Goal: Transaction & Acquisition: Obtain resource

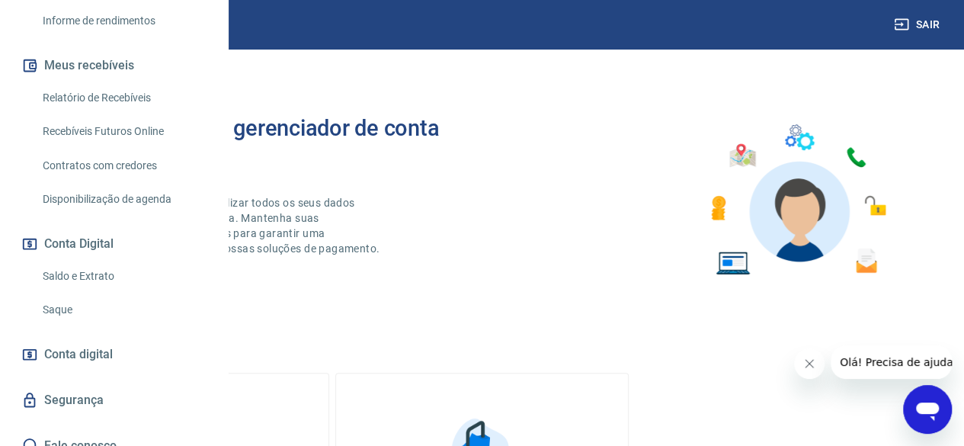
scroll to position [292, 0]
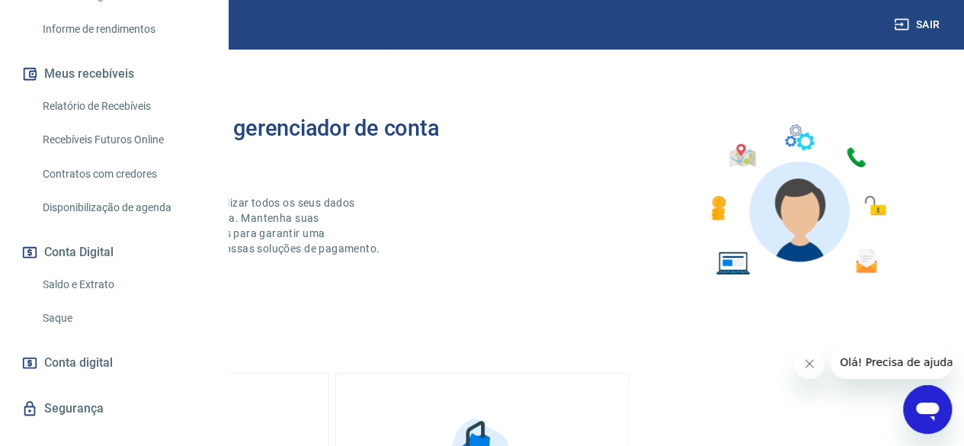
click at [108, 300] on link "Saldo e Extrato" at bounding box center [123, 284] width 173 height 31
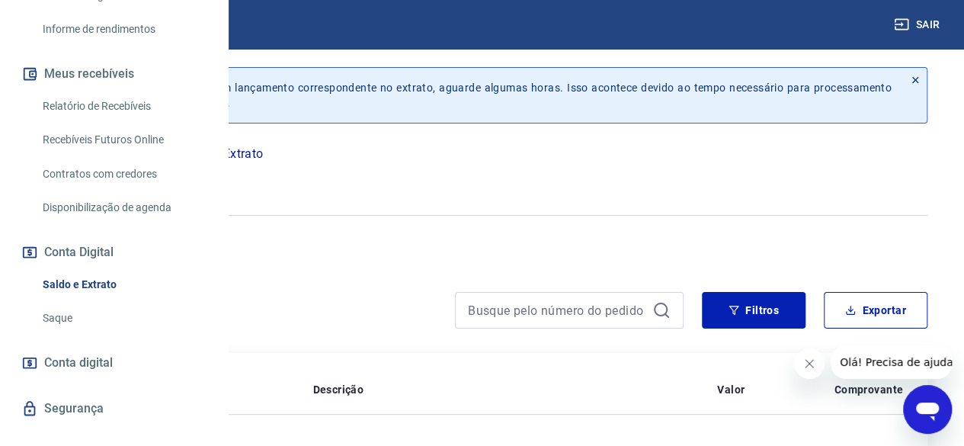
click at [122, 182] on icon "button" at bounding box center [112, 180] width 19 height 19
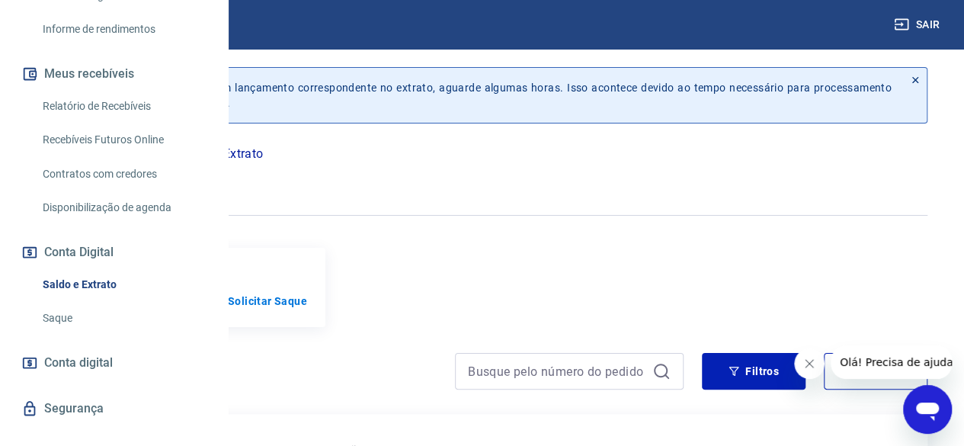
click at [122, 179] on icon "button" at bounding box center [112, 180] width 19 height 19
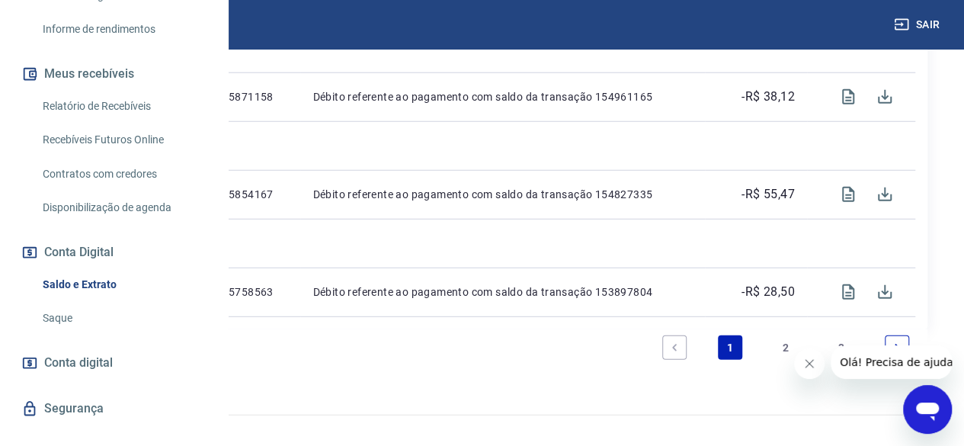
scroll to position [2020, 0]
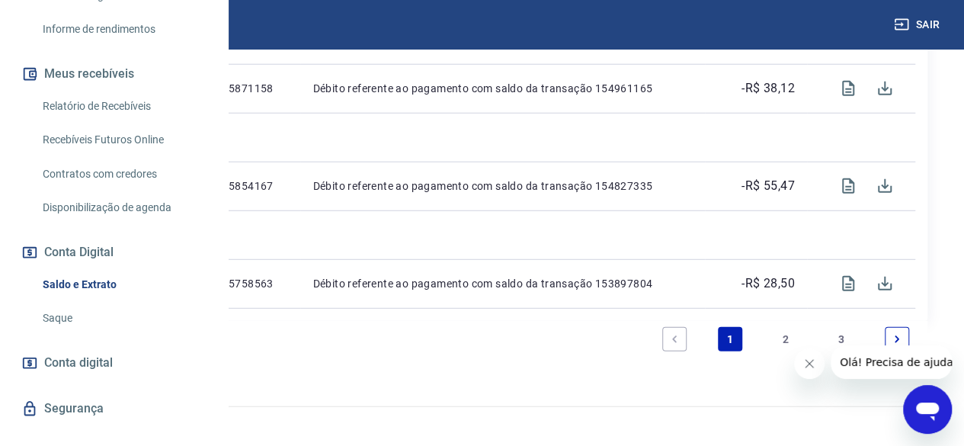
click at [785, 351] on link "2" at bounding box center [785, 339] width 24 height 24
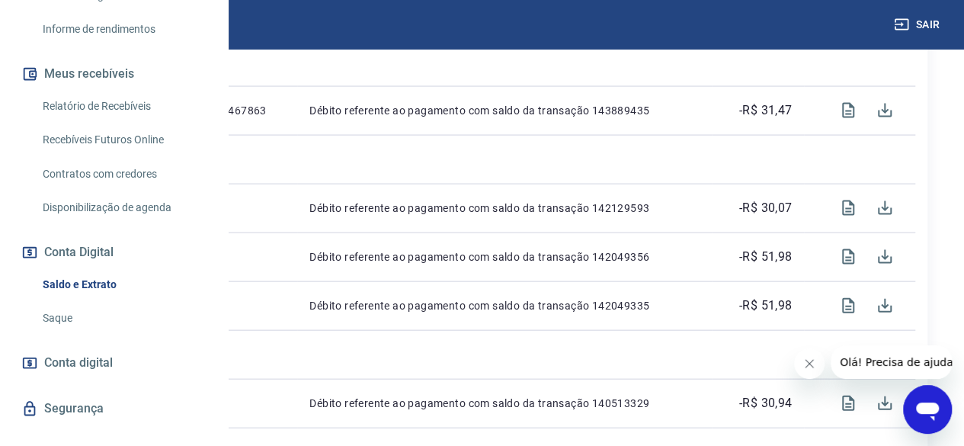
scroll to position [1943, 0]
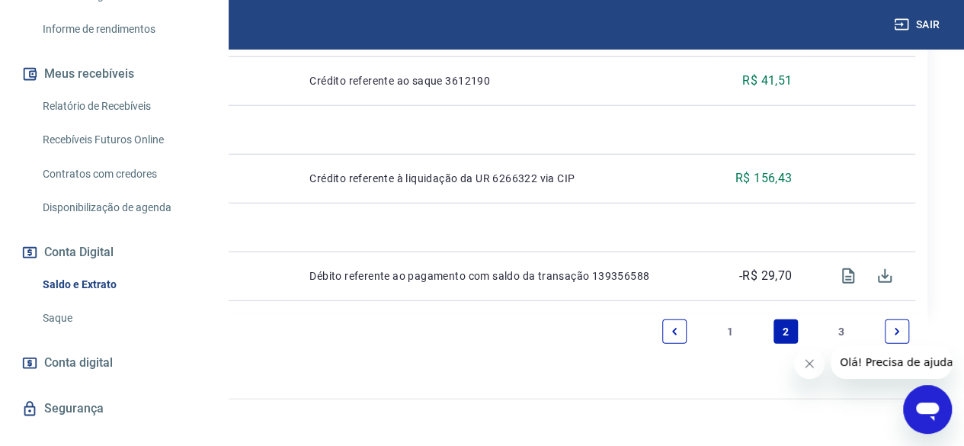
drag, startPoint x: 968, startPoint y: 377, endPoint x: 42, endPoint y: 21, distance: 992.4
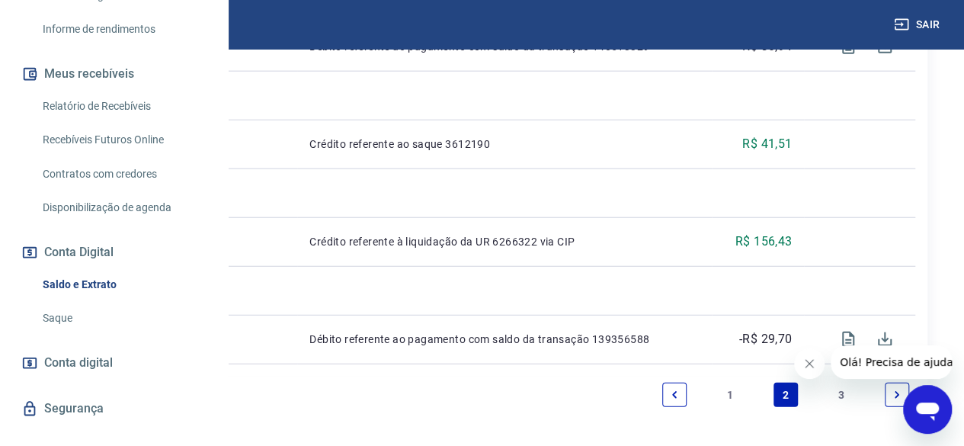
scroll to position [1863, 0]
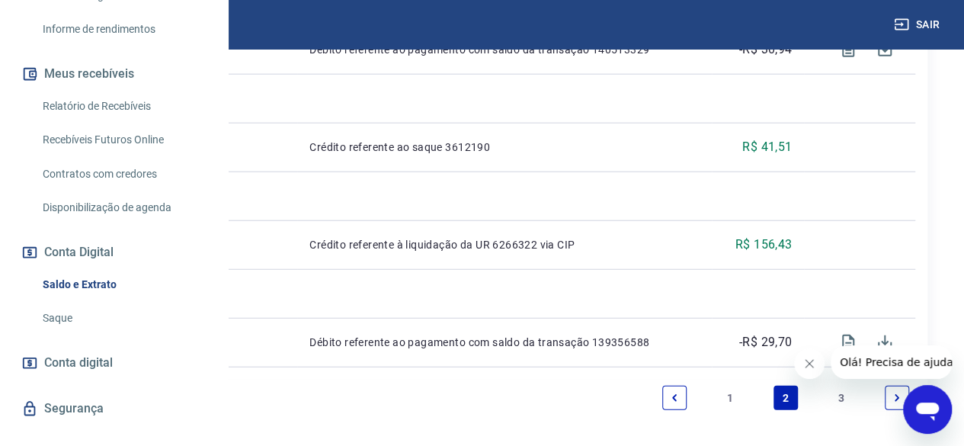
click at [726, 410] on link "1" at bounding box center [730, 397] width 24 height 24
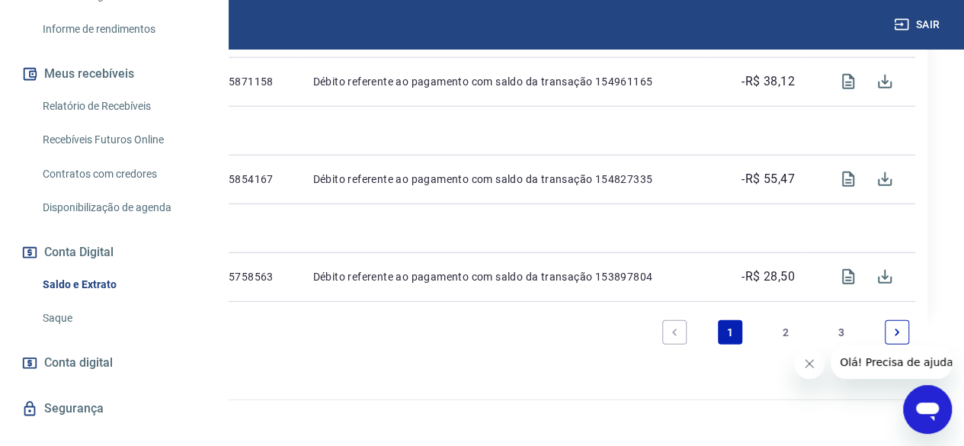
scroll to position [2041, 0]
drag, startPoint x: 971, startPoint y: 206, endPoint x: 35, endPoint y: 33, distance: 951.5
click at [842, 334] on link "3" at bounding box center [841, 331] width 24 height 24
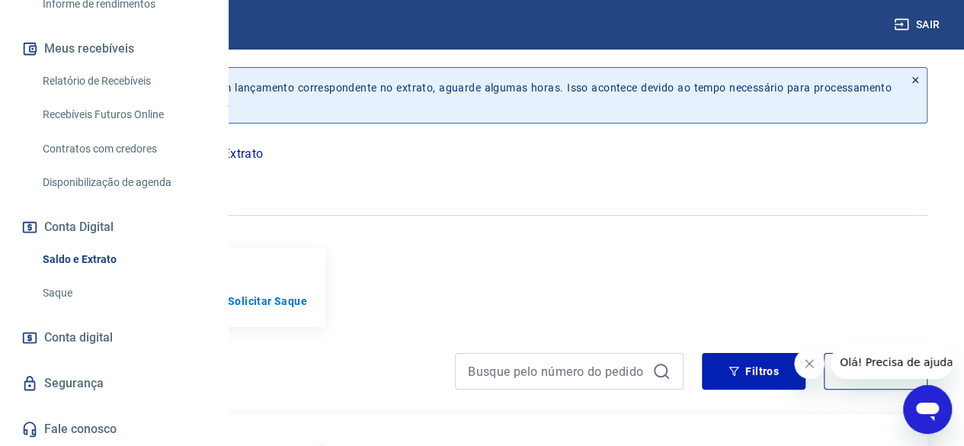
scroll to position [364, 0]
click at [105, 343] on span "Conta digital" at bounding box center [78, 337] width 69 height 21
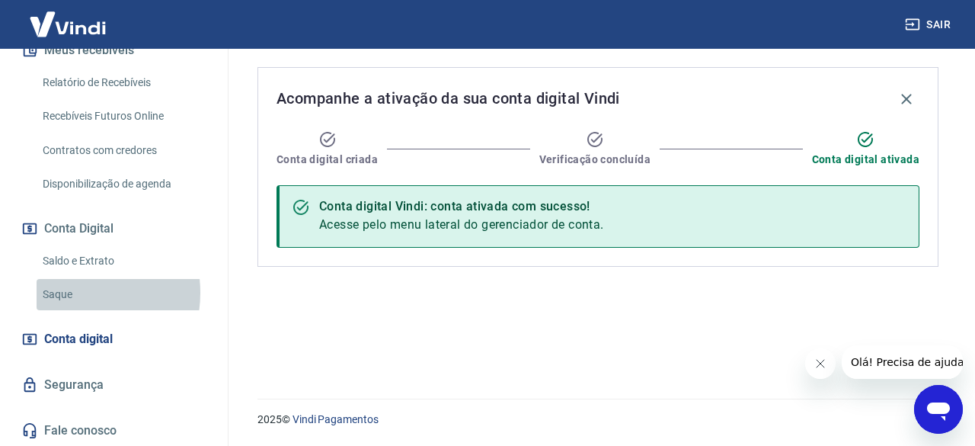
click at [70, 292] on link "Saque" at bounding box center [123, 294] width 173 height 31
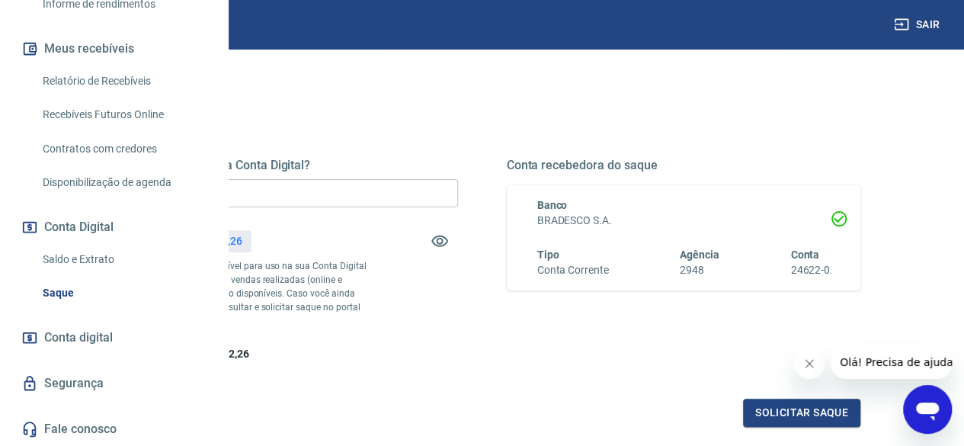
scroll to position [137, 0]
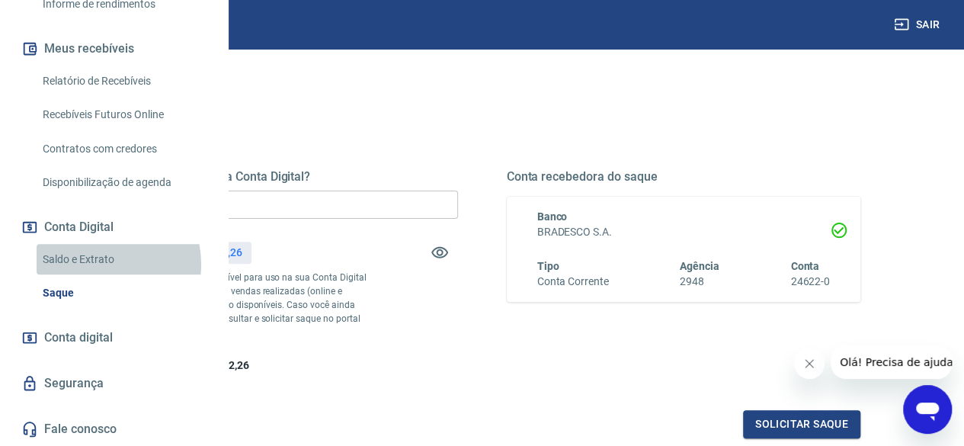
click at [93, 264] on link "Saldo e Extrato" at bounding box center [123, 259] width 173 height 31
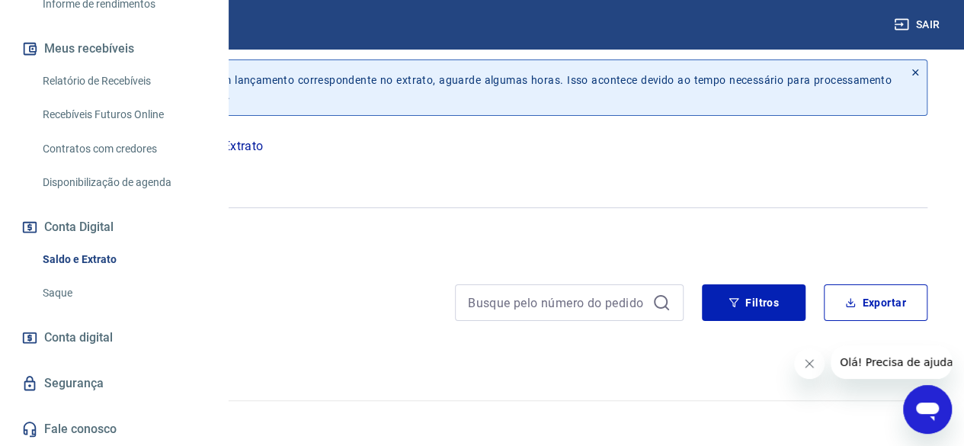
scroll to position [137, 0]
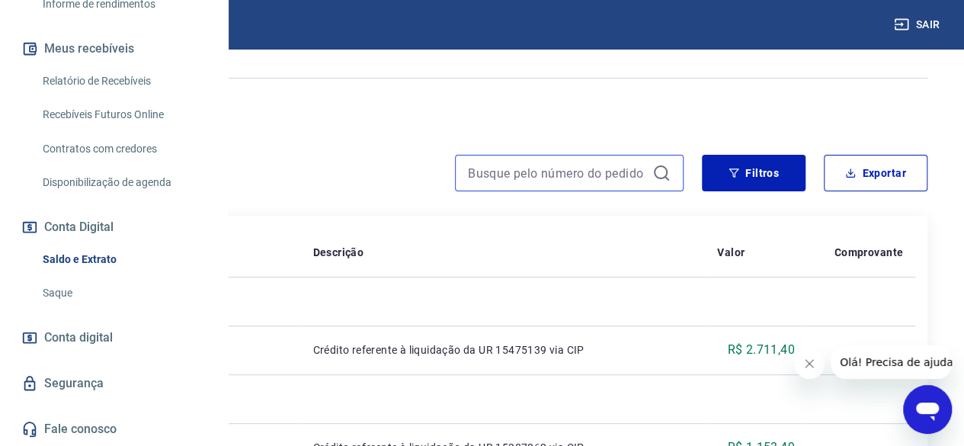
click at [568, 177] on input at bounding box center [557, 173] width 178 height 23
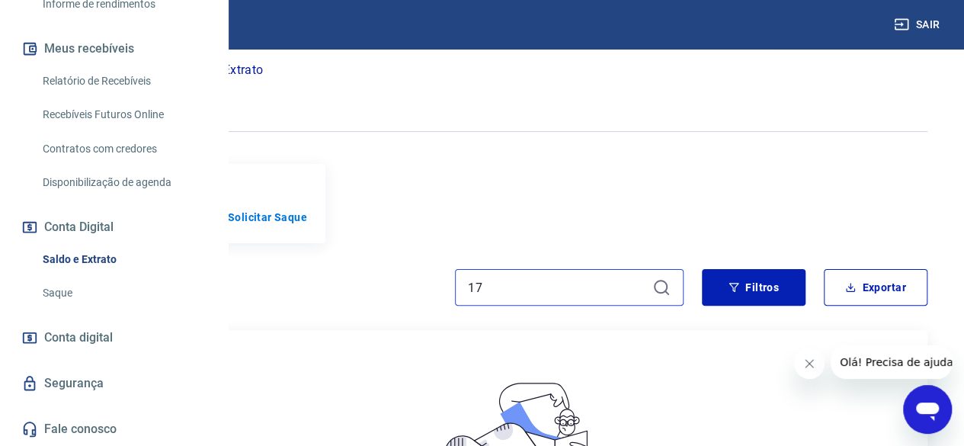
scroll to position [137, 0]
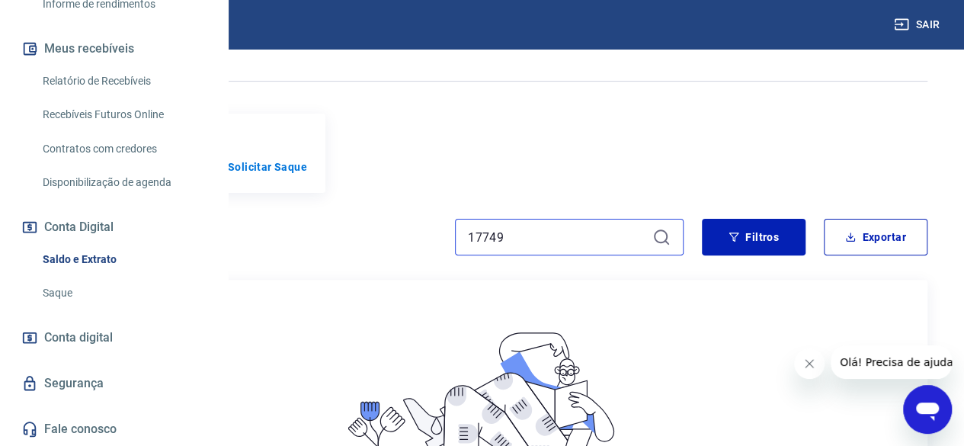
scroll to position [102, 0]
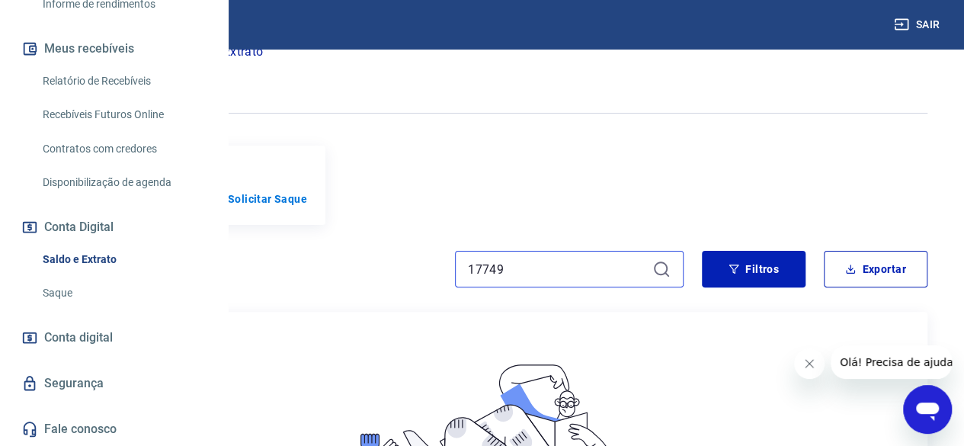
click at [588, 275] on input "17749" at bounding box center [557, 269] width 178 height 23
type input "1"
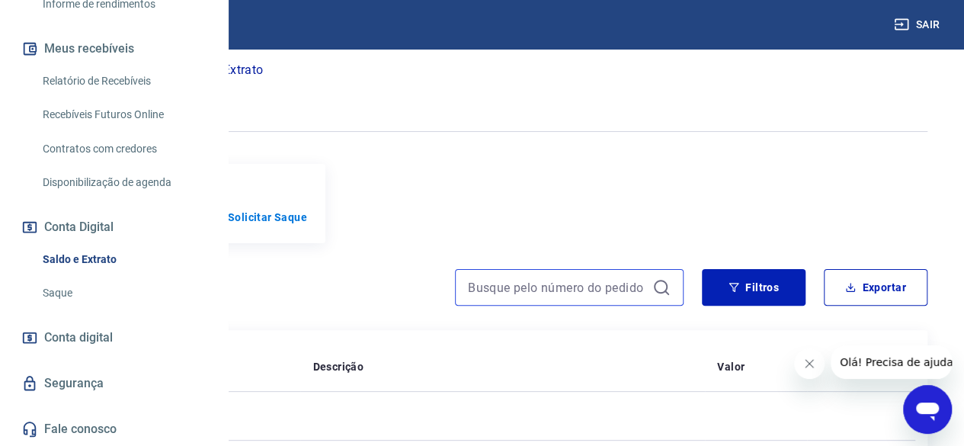
scroll to position [102, 0]
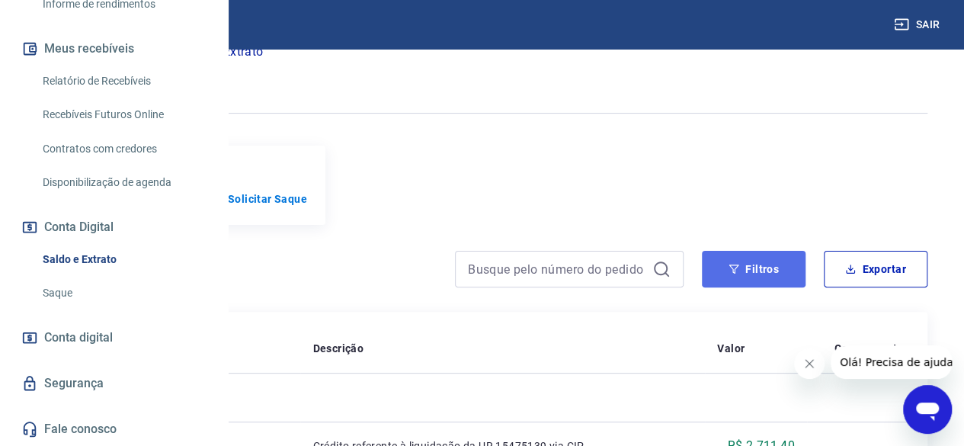
click at [769, 285] on button "Filtros" at bounding box center [754, 269] width 104 height 37
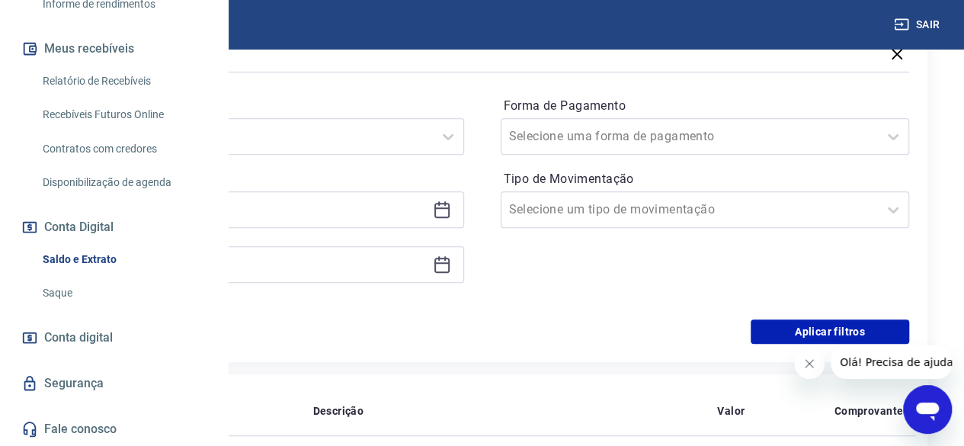
scroll to position [374, 0]
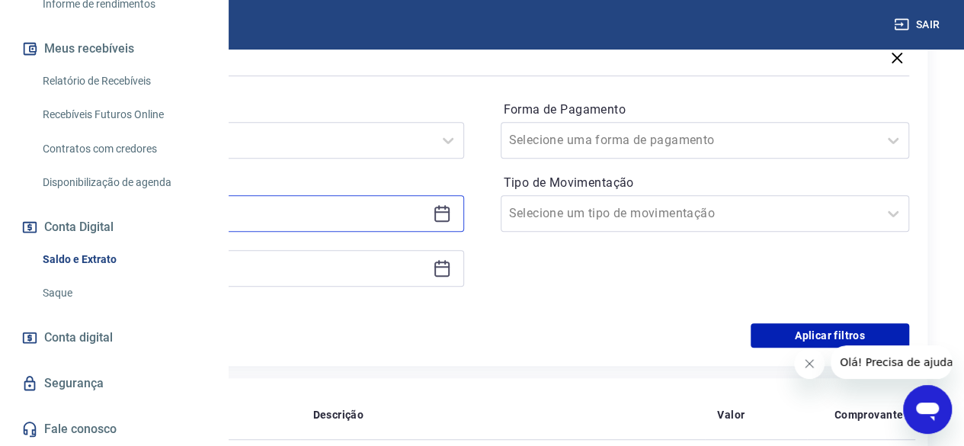
click at [427, 223] on input at bounding box center [247, 213] width 359 height 23
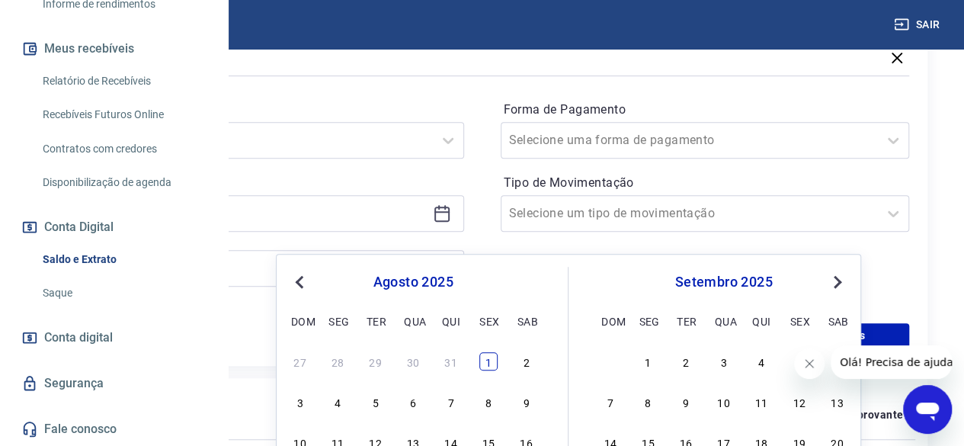
click at [485, 365] on div "1" at bounding box center [488, 361] width 18 height 18
type input "01/08/2025"
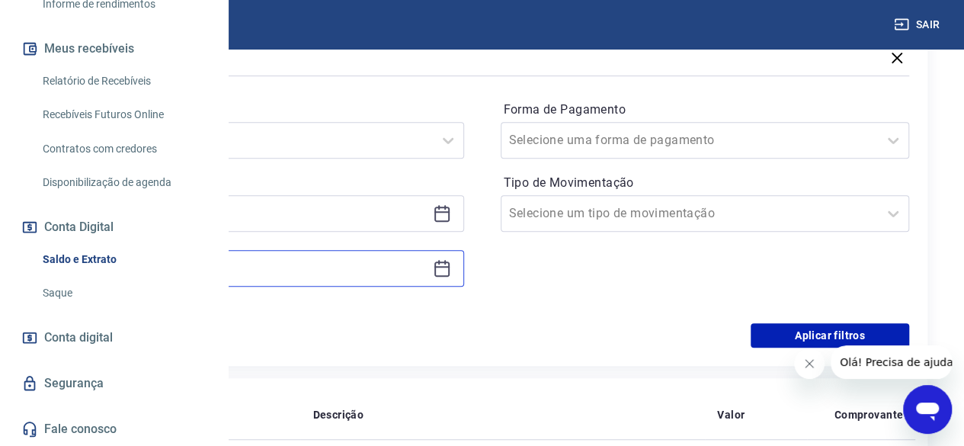
click at [427, 280] on input at bounding box center [247, 268] width 359 height 23
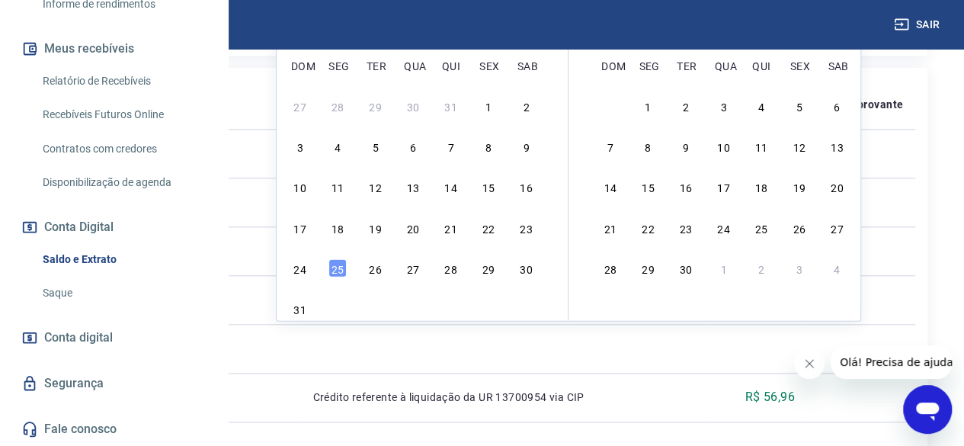
scroll to position [695, 0]
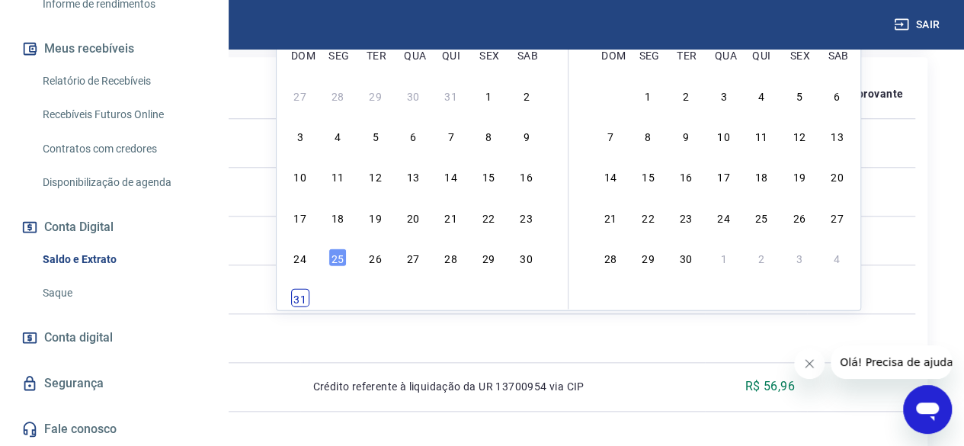
click at [299, 296] on div "31" at bounding box center [300, 298] width 18 height 18
type input "31/08/2025"
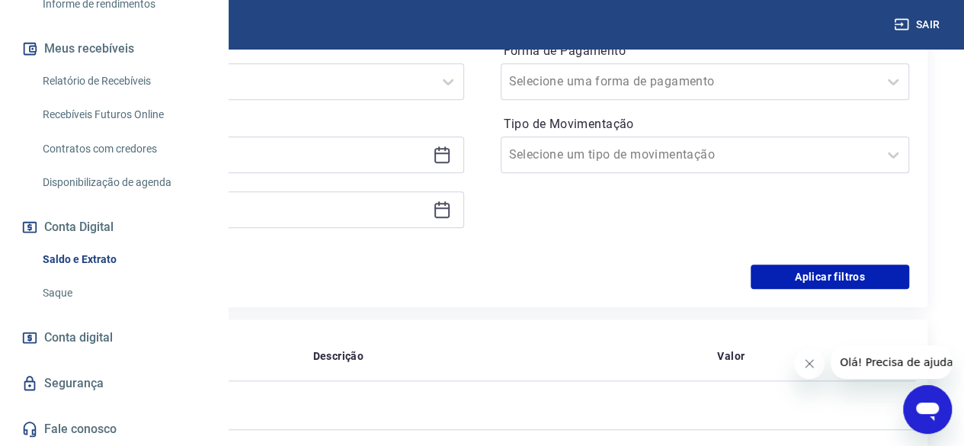
scroll to position [425, 0]
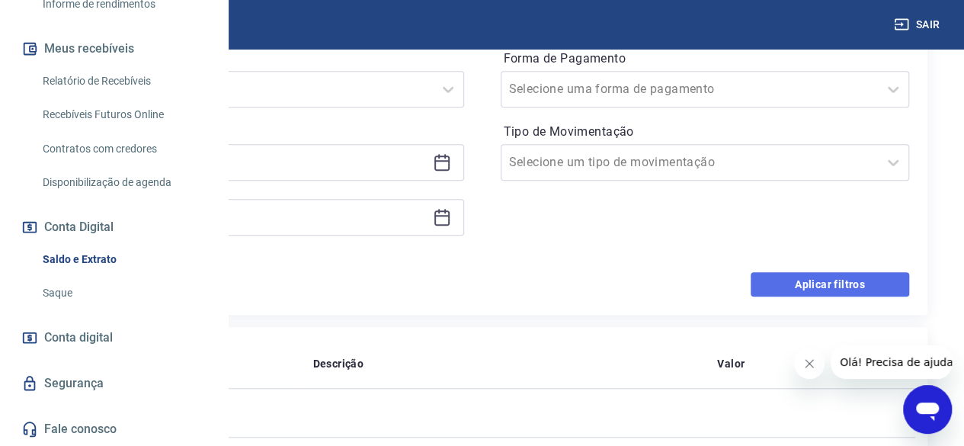
click at [814, 296] on button "Aplicar filtros" at bounding box center [829, 284] width 158 height 24
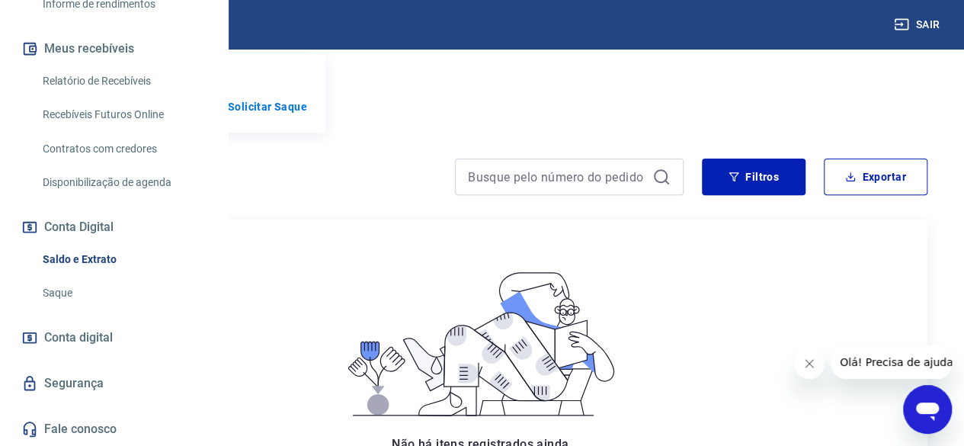
scroll to position [295, 0]
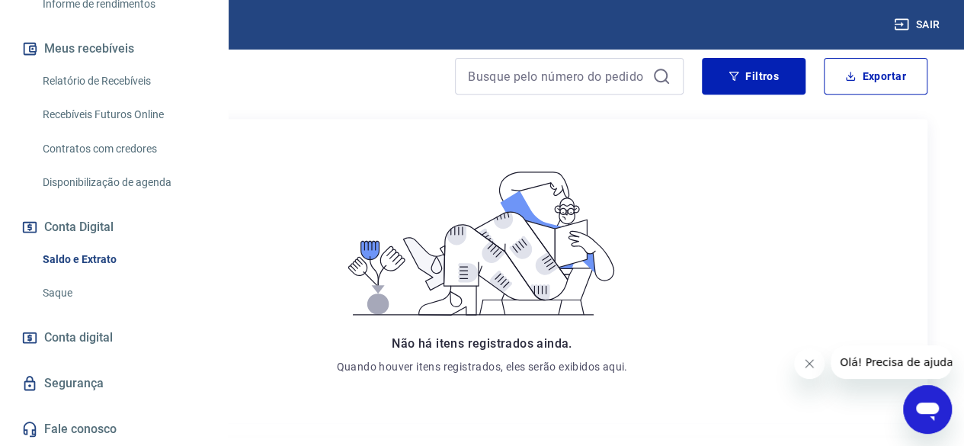
click at [926, 408] on icon "Abrir janela de mensagens" at bounding box center [927, 411] width 23 height 18
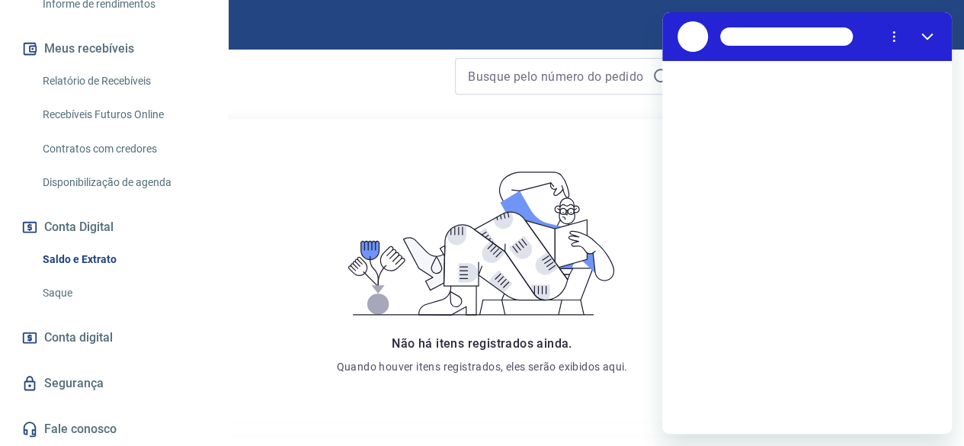
scroll to position [0, 0]
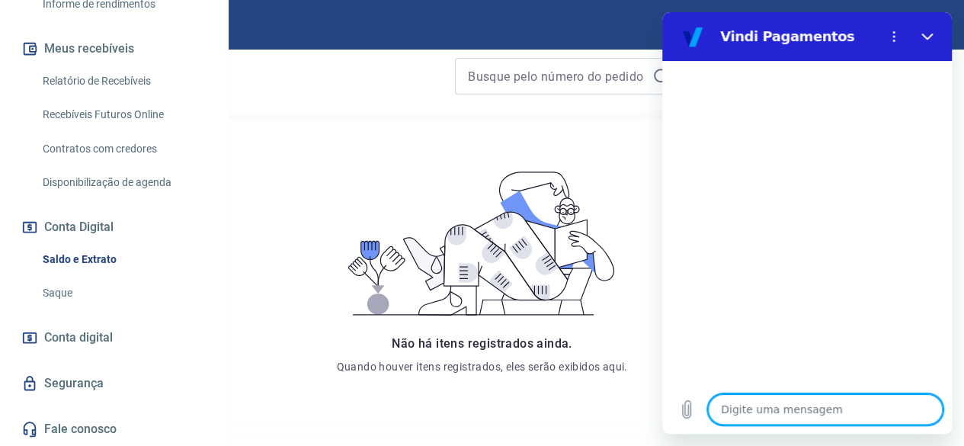
type textarea "O"
type textarea "x"
type textarea "Ol"
type textarea "x"
type textarea "Olá"
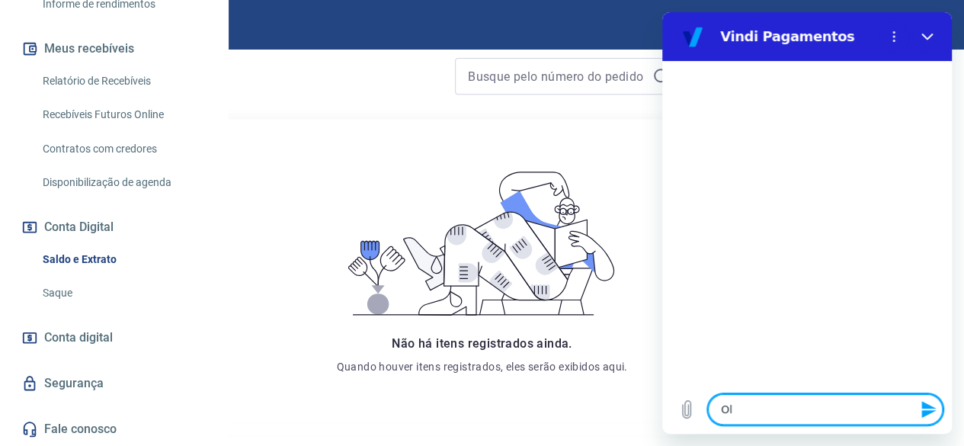
type textarea "x"
type textarea "Olá,"
type textarea "x"
type textarea "Olá,"
type textarea "x"
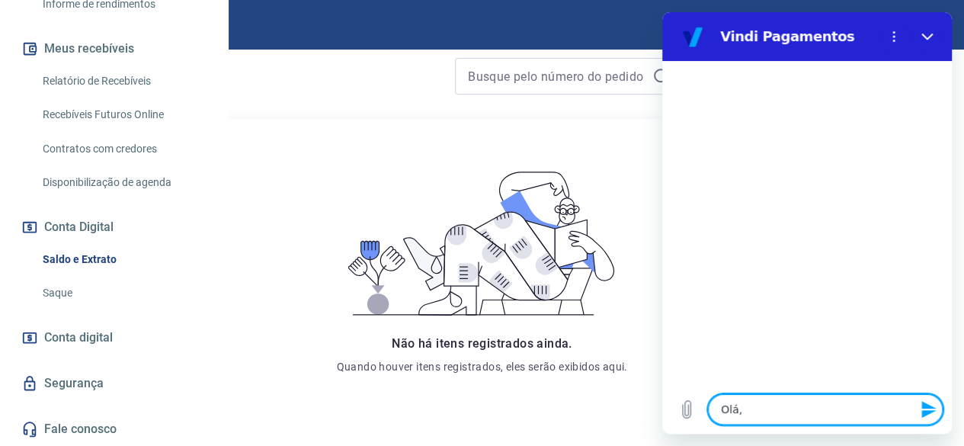
type textarea "Olá, c"
type textarea "x"
type textarea "Olá, co"
type textarea "x"
type textarea "Olá, com"
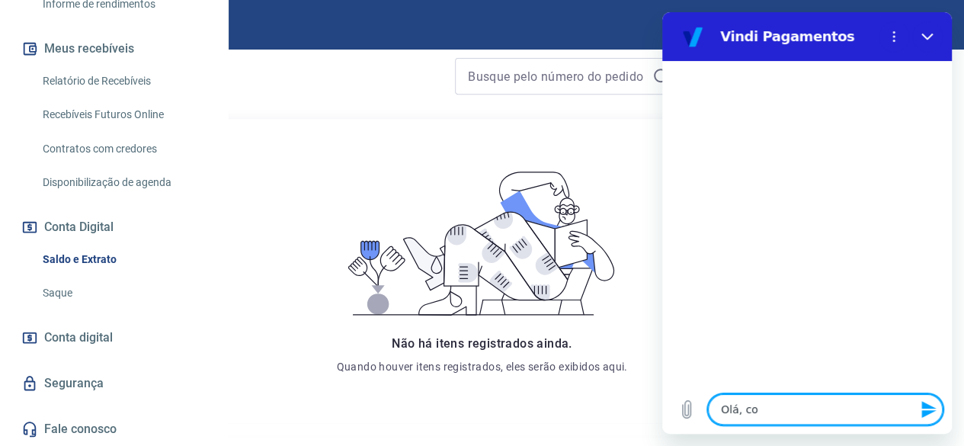
type textarea "x"
type textarea "Olá, como"
type textarea "x"
type textarea "Olá, como"
type textarea "x"
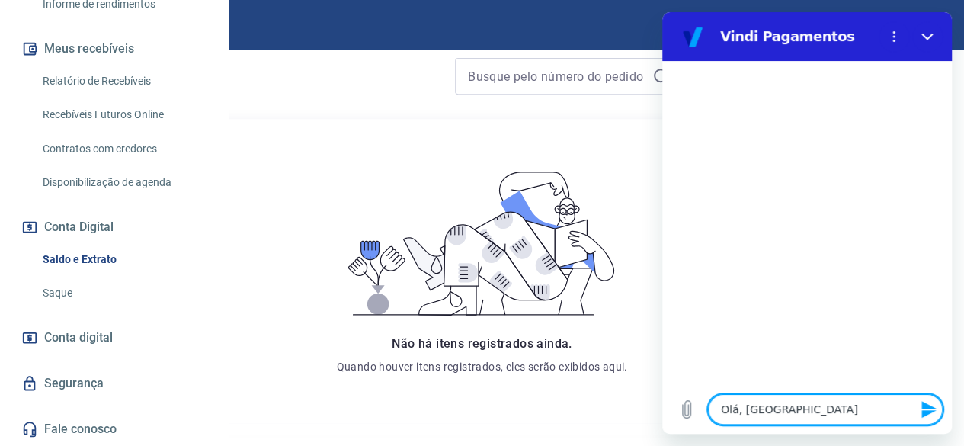
type textarea "Olá, como v"
type textarea "x"
type textarea "Olá, como va"
type textarea "x"
type textarea "Olá, como vai"
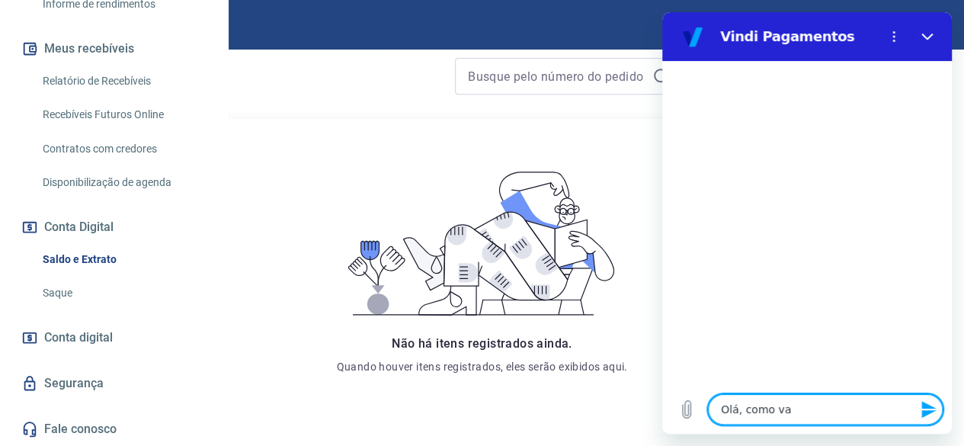
type textarea "x"
type textarea "Olá, como vai?"
type textarea "x"
type textarea "Olá, como vai?"
type textarea "x"
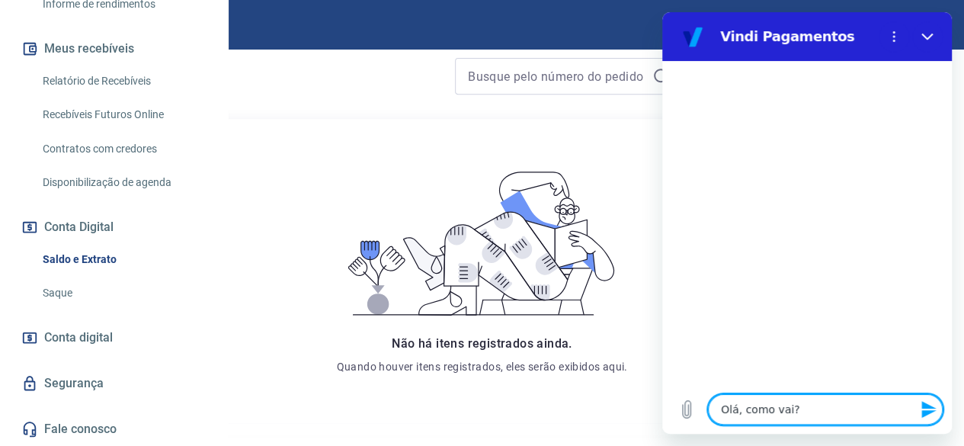
type textarea "Olá, como vai? T"
type textarea "x"
type textarea "Olá, como vai? Te"
type textarea "x"
type textarea "Olá, como vai? Tem"
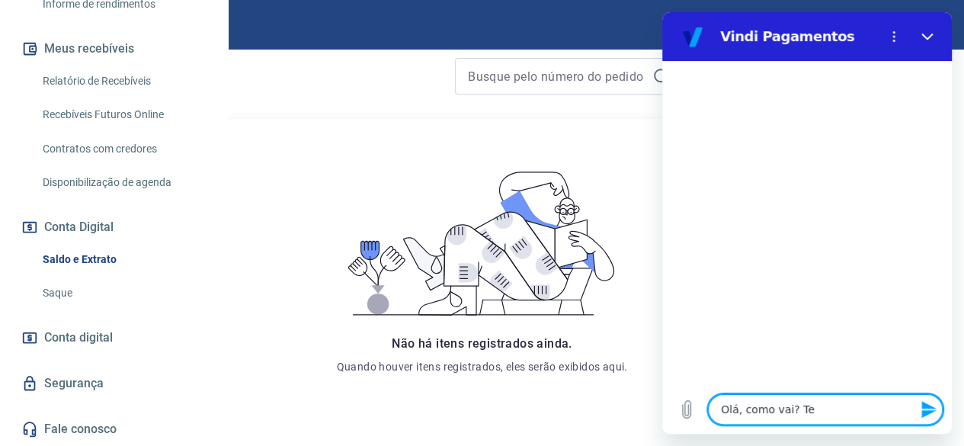
type textarea "x"
type textarea "Olá, como vai? Tem"
type textarea "x"
type textarea "Olá, como vai? Tem u"
type textarea "x"
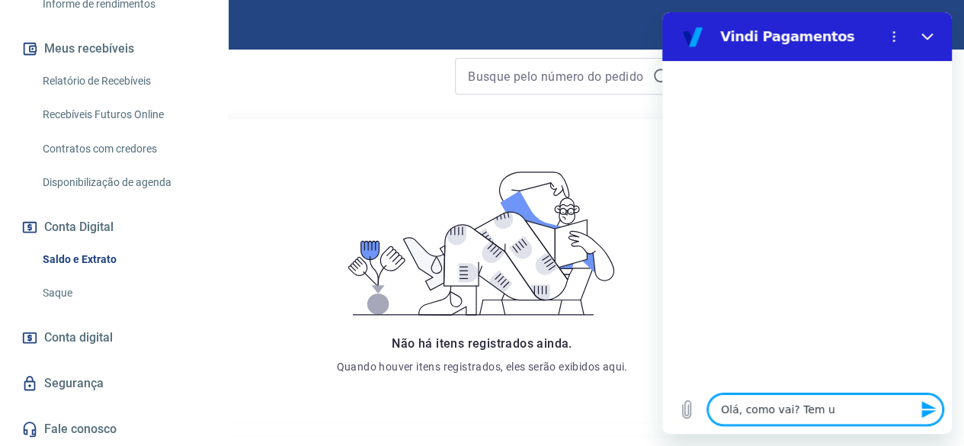
type textarea "Olá, como vai? Tem um"
type textarea "x"
type textarea "Olá, como vai? Tem um"
type textarea "x"
type textarea "Olá, como vai? Tem um p"
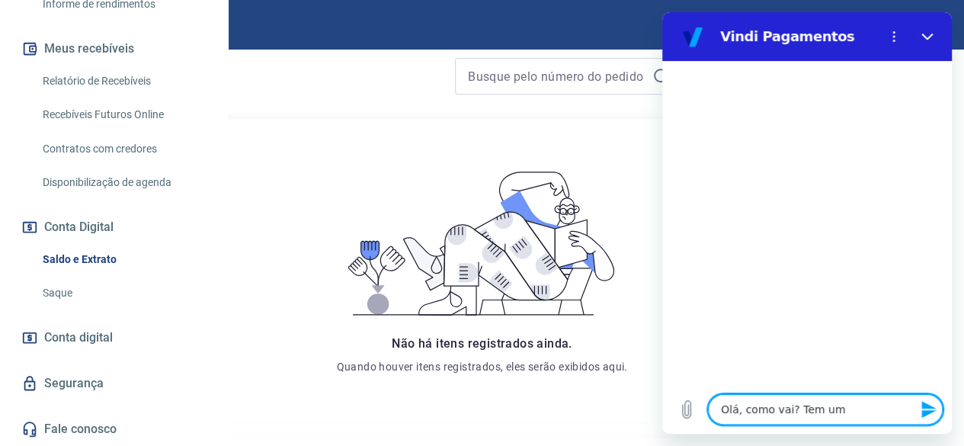
type textarea "x"
type textarea "Olá, como vai? Tem um pe"
type textarea "x"
type textarea "Olá, como vai? Tem um pei"
type textarea "x"
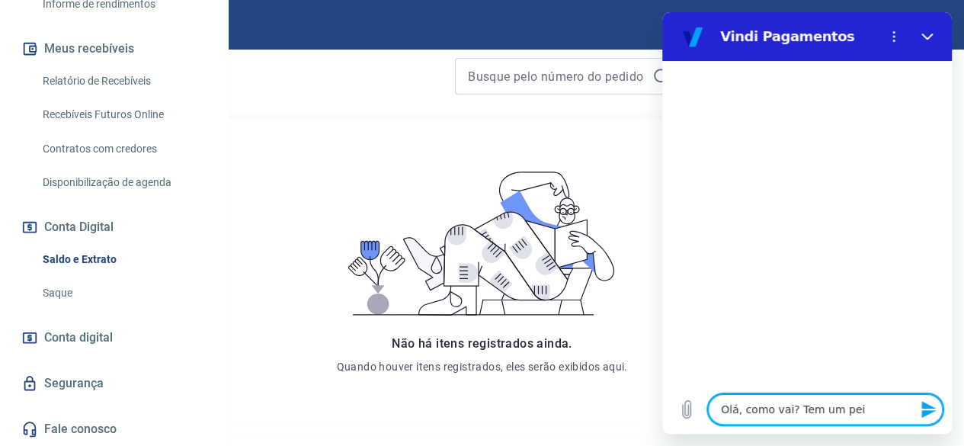
type textarea "Olá, como vai? Tem um peid"
type textarea "x"
type textarea "Olá, como vai? Tem um peido"
type textarea "x"
type textarea "Olá, como vai? Tem um peidod"
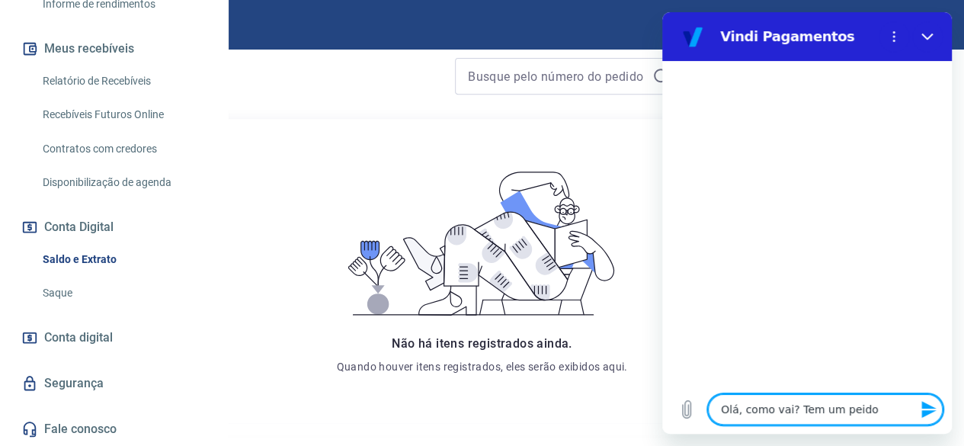
type textarea "x"
type textarea "Olá, como vai? Tem um peido"
type textarea "x"
type textarea "Olá, como vai? Tem um peid"
type textarea "x"
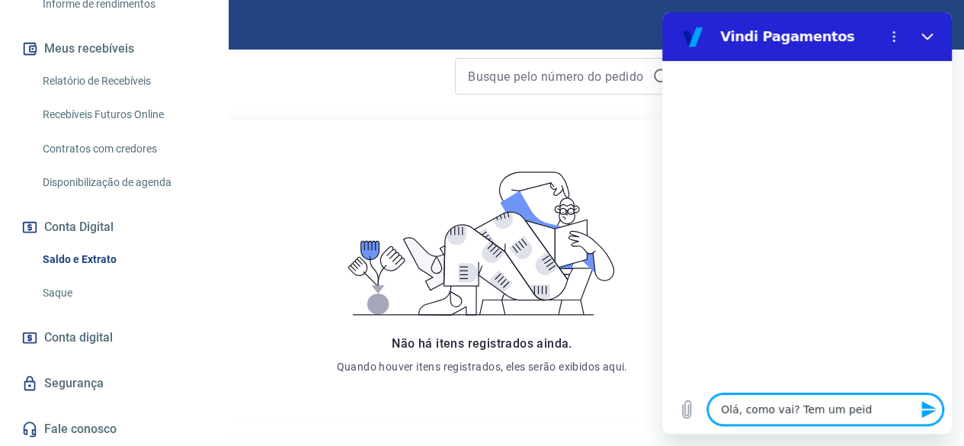
type textarea "Olá, como vai? Tem um pei"
type textarea "x"
type textarea "Olá, como vai? Tem um pe"
type textarea "x"
type textarea "Olá, como vai? Tem um ped"
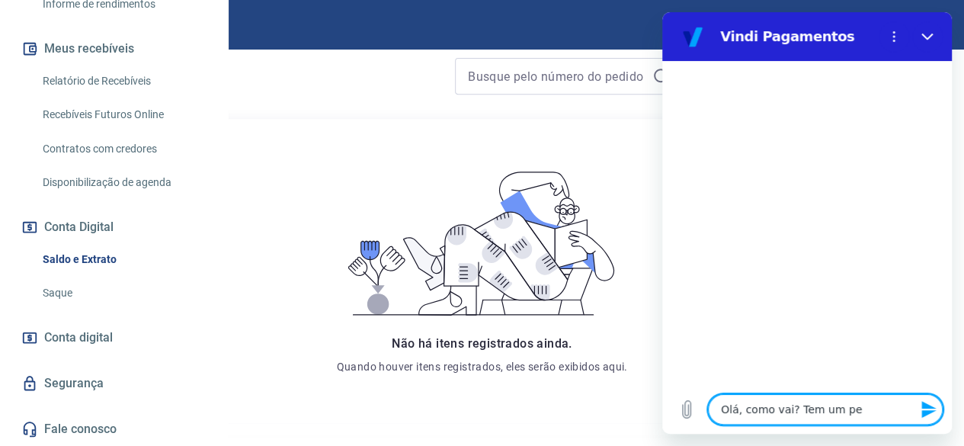
type textarea "x"
type textarea "Olá, como vai? Tem um pedi"
type textarea "x"
type textarea "Olá, como vai? Tem um pedid"
type textarea "x"
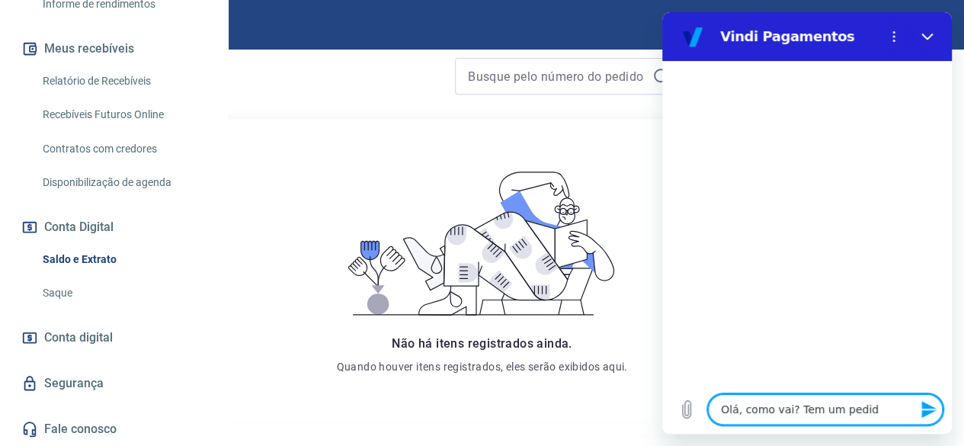
type textarea "Olá, como vai? Tem um pedidi"
type textarea "x"
type textarea "Olá, como vai? Tem um pedidio"
type textarea "x"
type textarea "Olá, como vai? Tem um pedidi"
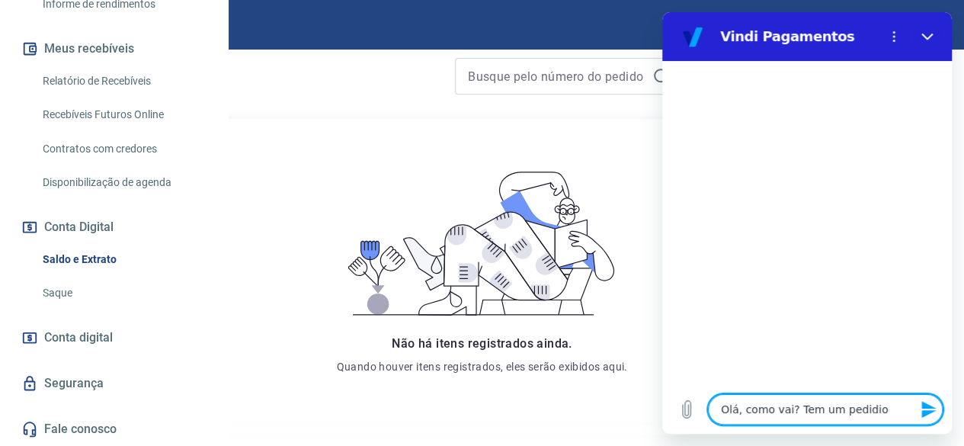
type textarea "x"
type textarea "Olá, como vai? Tem um pedid"
type textarea "x"
type textarea "Olá, como vai? Tem um pedido"
type textarea "x"
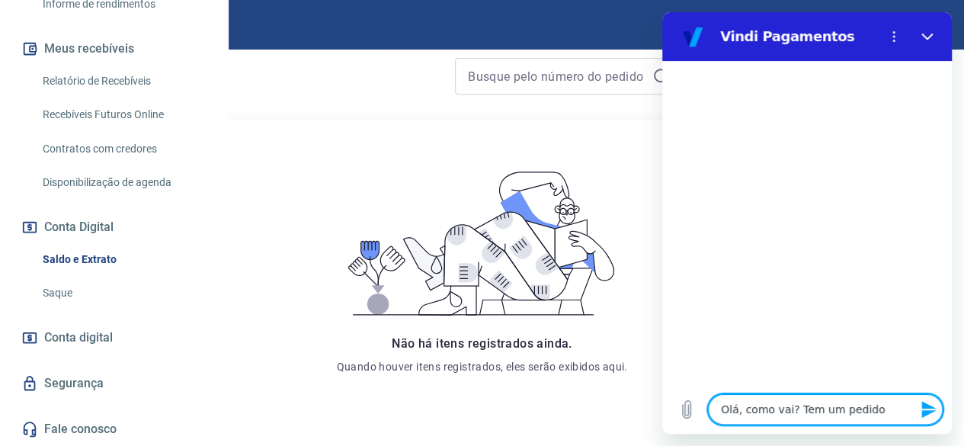
type textarea "Olá, como vai? Tem um pedido"
type textarea "x"
type textarea "Olá, como vai? Tem um pedido n"
type textarea "x"
type textarea "Olá, como vai? Tem um pedido na"
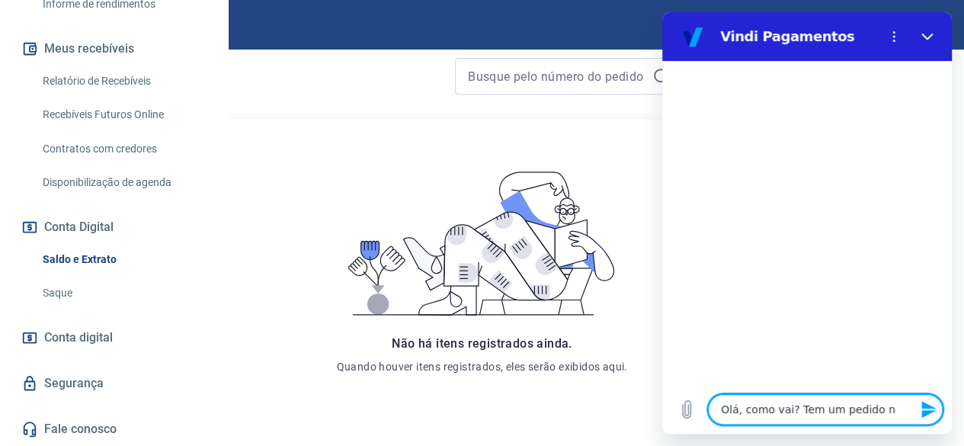
type textarea "x"
type textarea "Olá, como vai? Tem um pedido na"
type textarea "x"
type textarea "Olá, como vai? Tem um pedido na p"
type textarea "x"
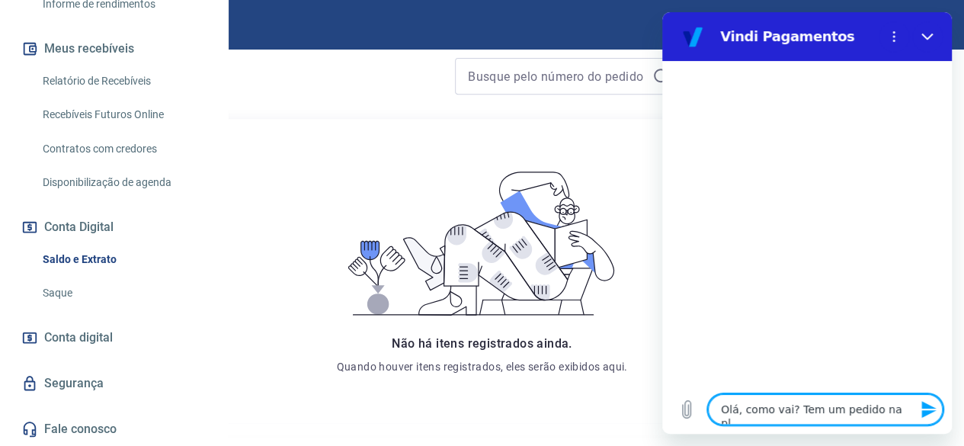
type textarea "Olá, como vai? Tem um pedido na pla"
type textarea "x"
type textarea "Olá, como vai? Tem um pedido na plat"
type textarea "x"
type textarea "Olá, como vai? Tem um pedido na plata"
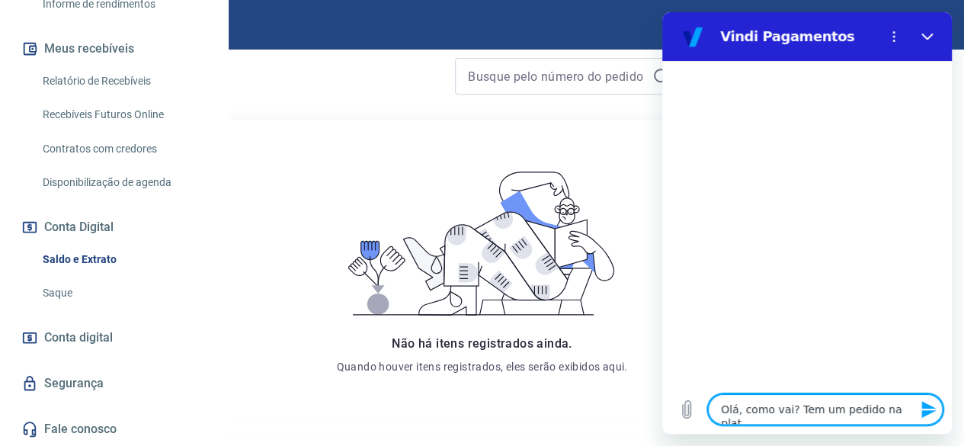
type textarea "x"
type textarea "Olá, como vai? Tem um pedido na plataf"
type textarea "x"
type textarea "Olá, como vai? Tem um pedido na platafo"
type textarea "x"
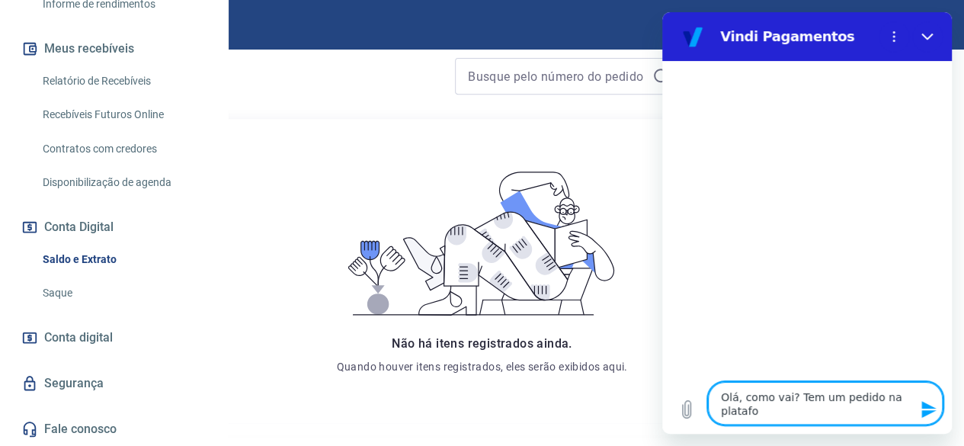
type textarea "Olá, como vai? Tem um pedido na platafom"
type textarea "x"
type textarea "Olá, como vai? Tem um pedido na platafo"
type textarea "x"
type textarea "Olá, como vai? Tem um pedido na platafor"
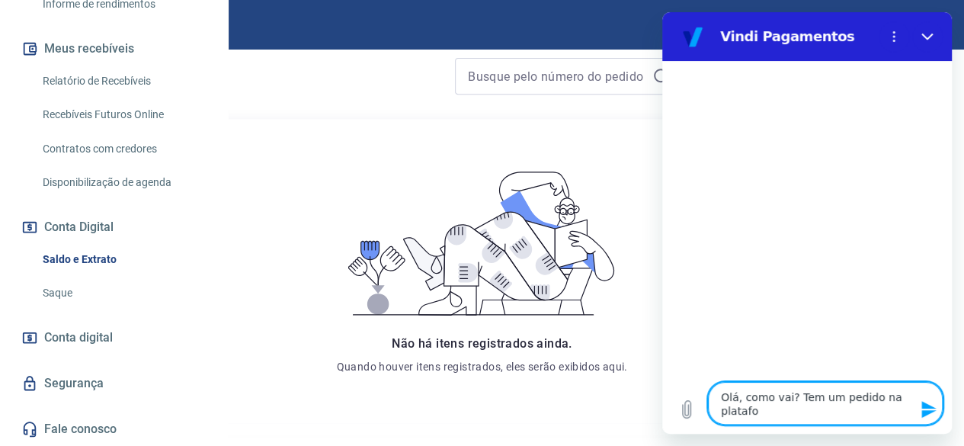
type textarea "x"
type textarea "Olá, como vai? Tem um pedido na plataform"
type textarea "x"
type textarea "Olá, como vai? Tem um pedido na plataforma"
type textarea "x"
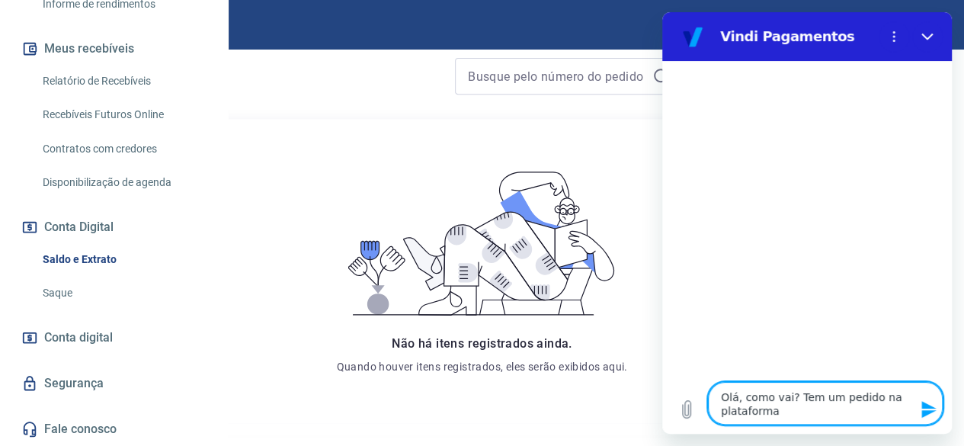
type textarea "Olá, como vai? Tem um pedido na plataforma"
type textarea "x"
type textarea "Olá, como vai? Tem um pedido na plataforma T"
type textarea "x"
type textarea "Olá, como vai? Tem um pedido na plataforma Tr"
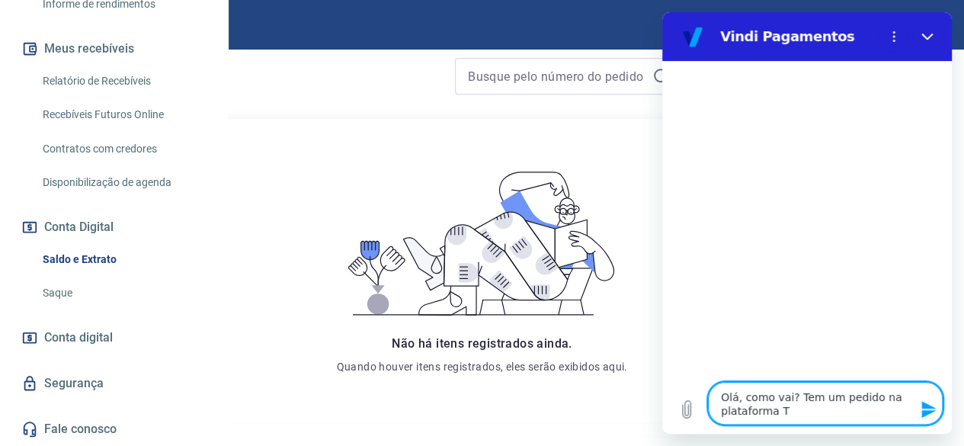
type textarea "x"
type textarea "Olá, como vai? Tem um pedido na plataforma Tra"
type textarea "x"
type textarea "Olá, como vai? Tem um pedido na plataforma Tray"
type textarea "x"
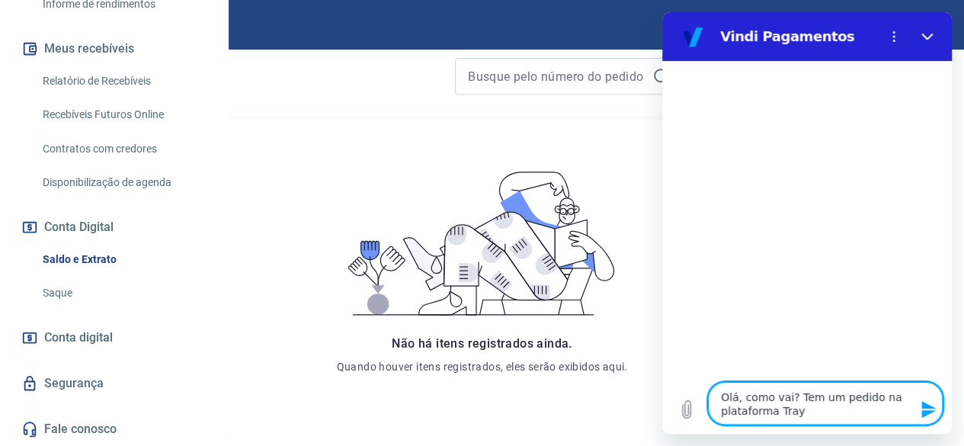
type textarea "Olá, como vai? Tem um pedido na plataforma Tray"
type textarea "x"
type textarea "Olá, como vai? Tem um pedido na plataforma Tray q"
type textarea "x"
type textarea "Olá, como vai? Tem um pedido na plataforma Tray qu"
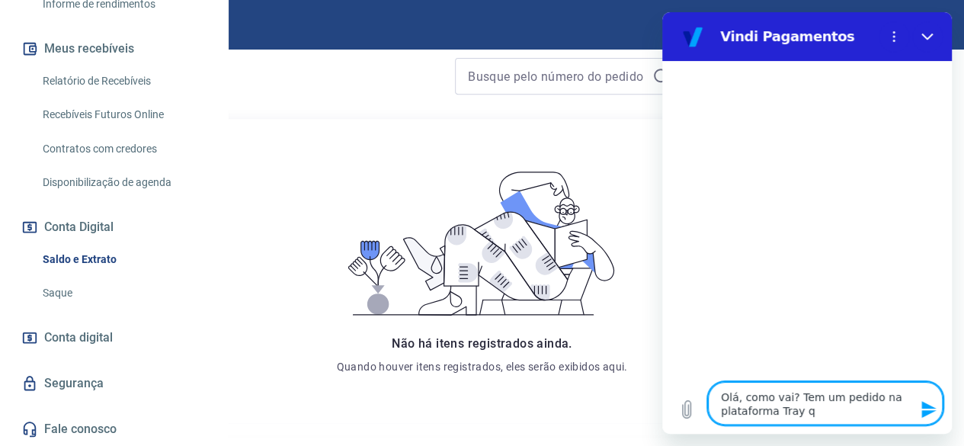
type textarea "x"
type textarea "Olá, como vai? Tem um pedido na plataforma Tray que"
type textarea "x"
type textarea "Olá, como vai? Tem um pedido na plataforma Tray que"
type textarea "x"
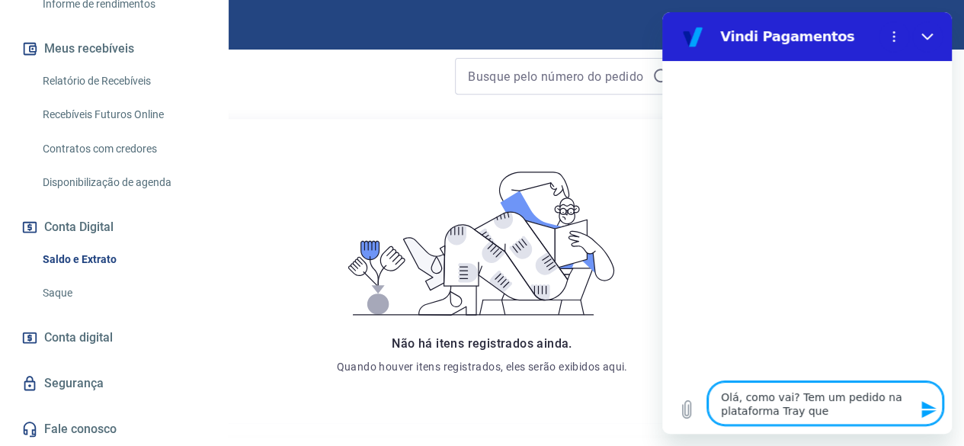
type textarea "Olá, como vai? Tem um pedido na plataforma Tray que f"
type textarea "x"
type textarea "Olá, como vai? Tem um pedido na plataforma Tray que fo"
type textarea "x"
type textarea "Olá, como vai? Tem um pedido na plataforma Tray que foi"
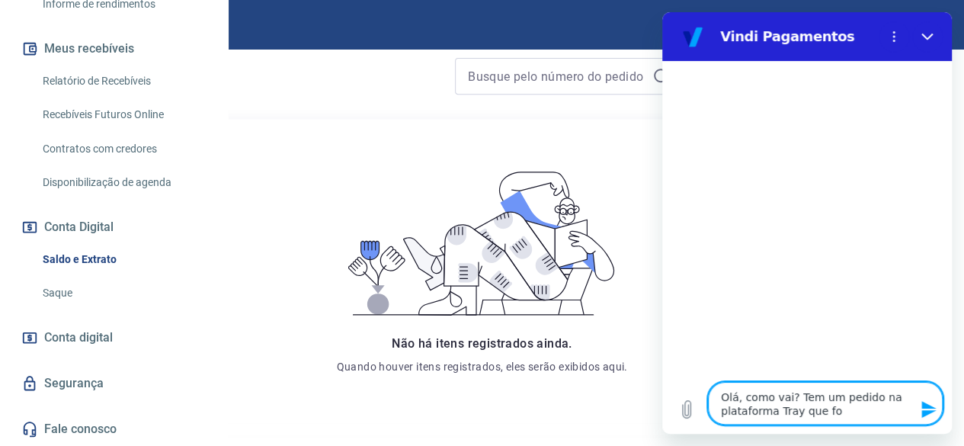
type textarea "x"
type textarea "Olá, como vai? Tem um pedido na plataforma Tray que foi"
type textarea "x"
type textarea "Olá, como vai? Tem um pedido na plataforma Tray que foi c"
type textarea "x"
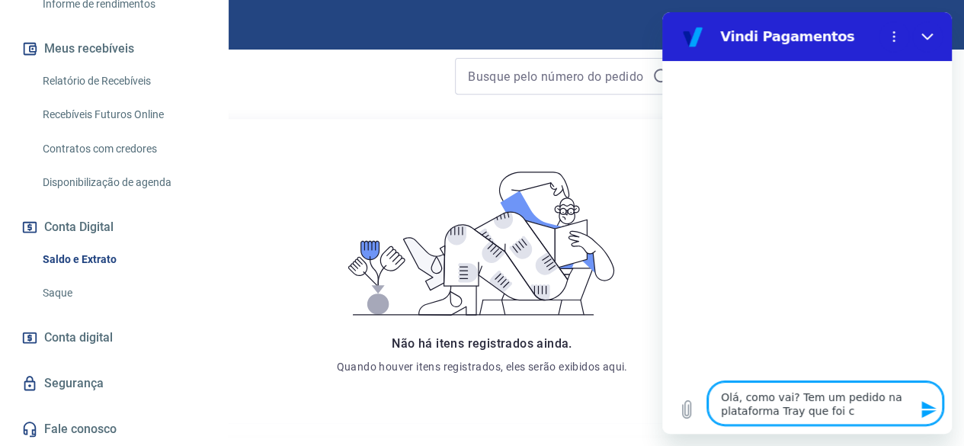
type textarea "Olá, como vai? Tem um pedido na plataforma Tray que foi ca"
type textarea "x"
type textarea "Olá, como vai? Tem um pedido na plataforma Tray que foi can"
type textarea "x"
type textarea "Olá, como vai? Tem um pedido na plataforma Tray que foi canc"
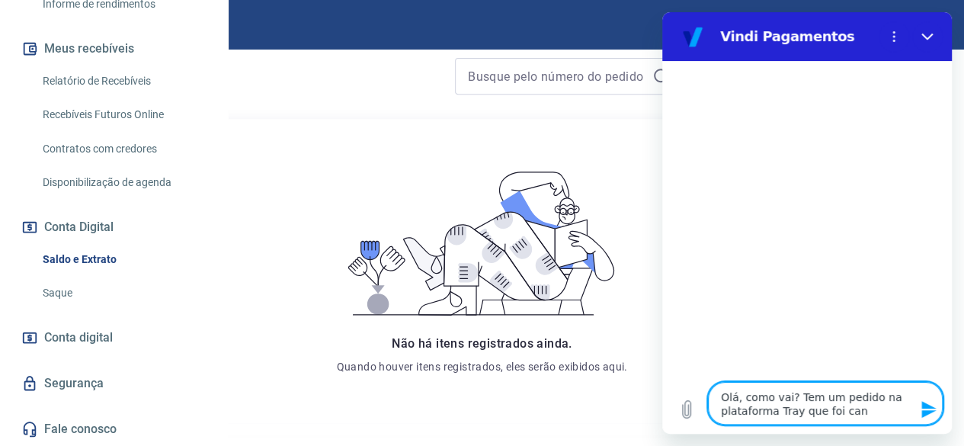
type textarea "x"
type textarea "Olá, como vai? Tem um pedido na plataforma Tray que foi cance"
type textarea "x"
type textarea "Olá, como vai? Tem um pedido na plataforma Tray que foi cancel"
type textarea "x"
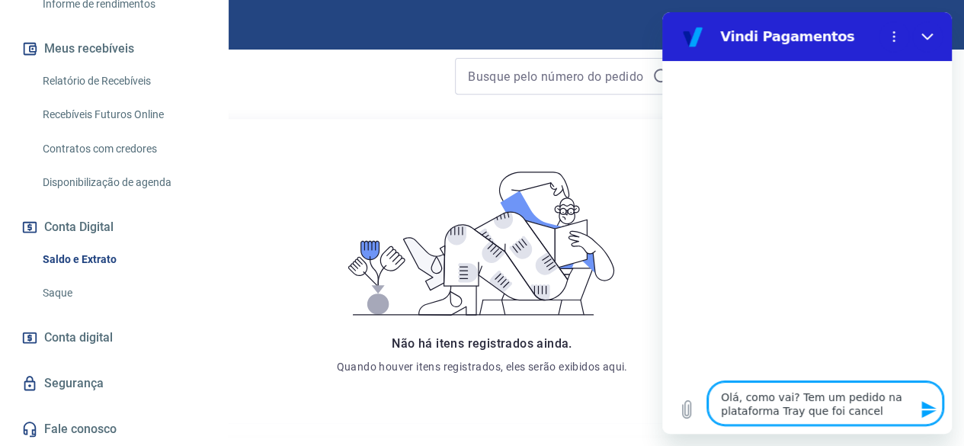
type textarea "Olá, como vai? Tem um pedido na plataforma Tray que foi cancela"
type textarea "x"
type textarea "Olá, como vai? Tem um pedido na plataforma Tray que foi cancelad"
type textarea "x"
type textarea "Olá, como vai? Tem um pedido na plataforma Tray que foi cancelado"
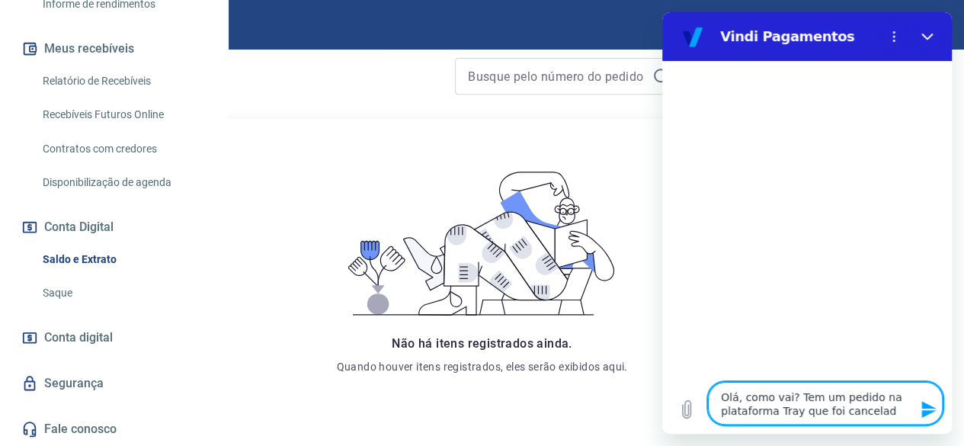
type textarea "x"
type textarea "Olá, como vai? Tem um pedido na plataforma Tray que foi cancelado,"
type textarea "x"
type textarea "Olá, como vai? Tem um pedido na plataforma Tray que foi cancelado,"
type textarea "x"
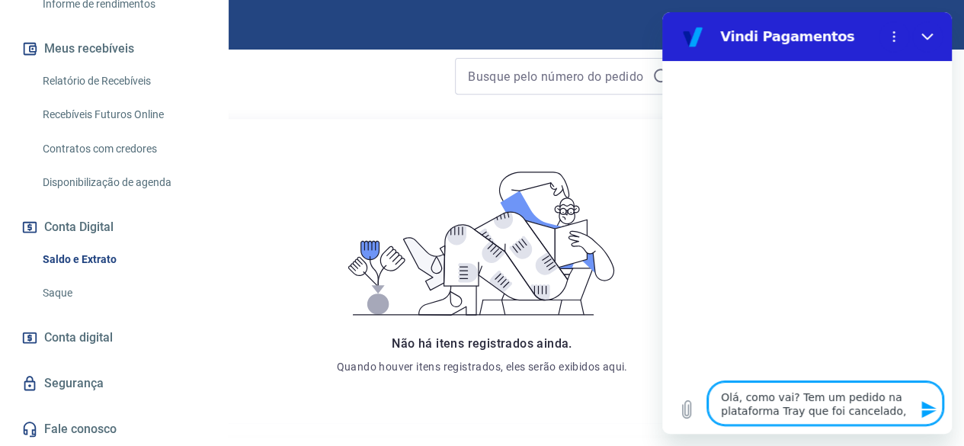
type textarea "Olá, como vai? Tem um pedido na plataforma Tray que foi cancelado, #"
type textarea "x"
type textarea "Olá, como vai? Tem um pedido na plataforma Tray que foi cancelado, #1"
type textarea "x"
type textarea "Olá, como vai? Tem um pedido na plataforma Tray que foi cancelado, #14"
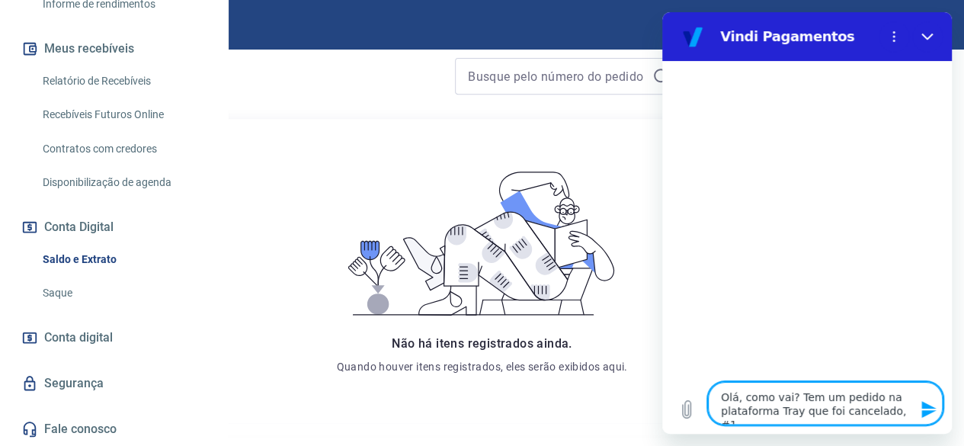
type textarea "x"
type textarea "Olá, como vai? Tem um pedido na plataforma Tray que foi cancelado, #147"
type textarea "x"
type textarea "Olá, como vai? Tem um pedido na plataforma Tray que foi cancelado, #1474"
type textarea "x"
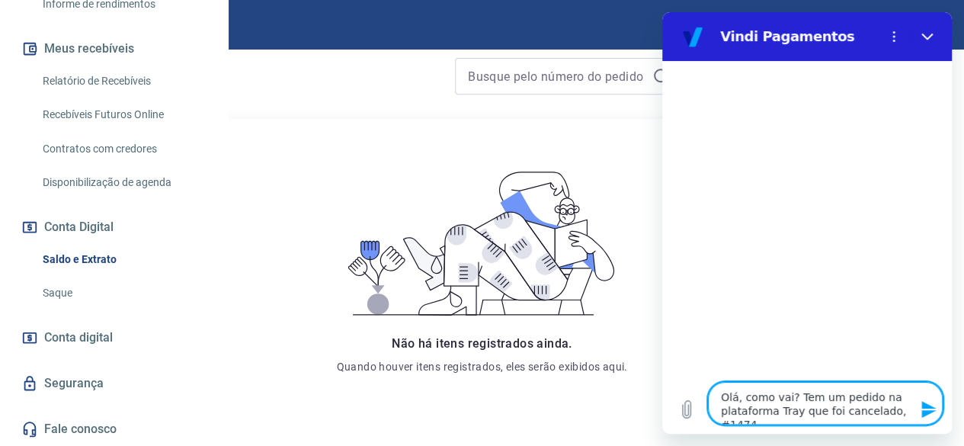
type textarea "Olá, como vai? Tem um pedido na plataforma Tray que foi cancelado, #14749"
type textarea "x"
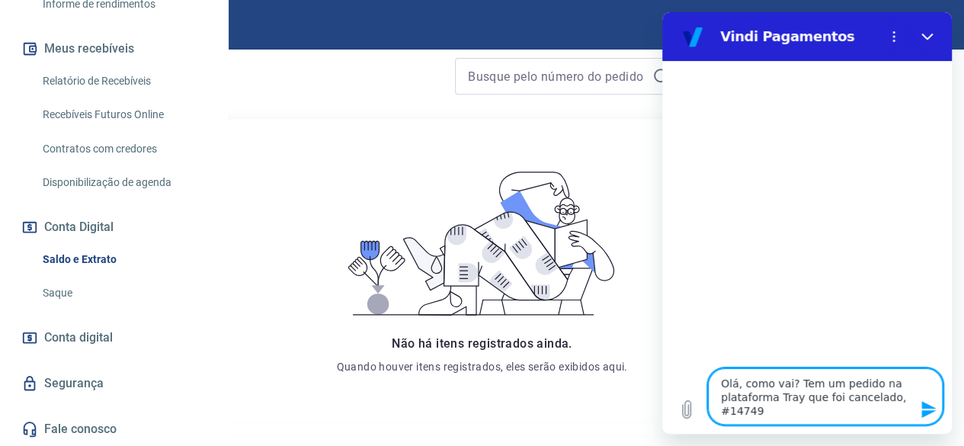
type textarea "Olá, como vai? Tem um pedido na plataforma Tray que foi cancelado, #14749"
type textarea "x"
type textarea "Olá, como vai? Tem um pedido na plataforma Tray que foi cancelado, #14749 e"
type textarea "x"
type textarea "Olá, como vai? Tem um pedido na plataforma Tray que foi cancelado, #14749 e"
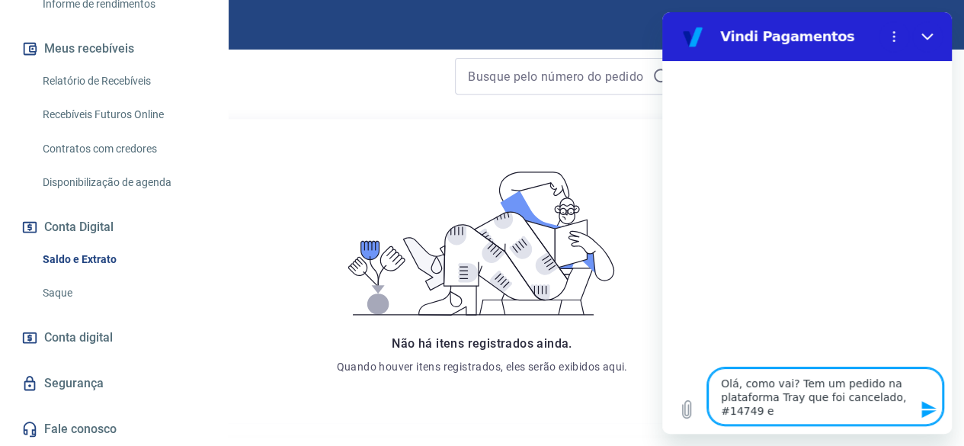
type textarea "x"
type textarea "Olá, como vai? Tem um pedido na plataforma Tray que foi cancelado, #14749 e o"
type textarea "x"
type textarea "Olá, como vai? Tem um pedido na plataforma Tray que foi cancelado, #14749 e o"
type textarea "x"
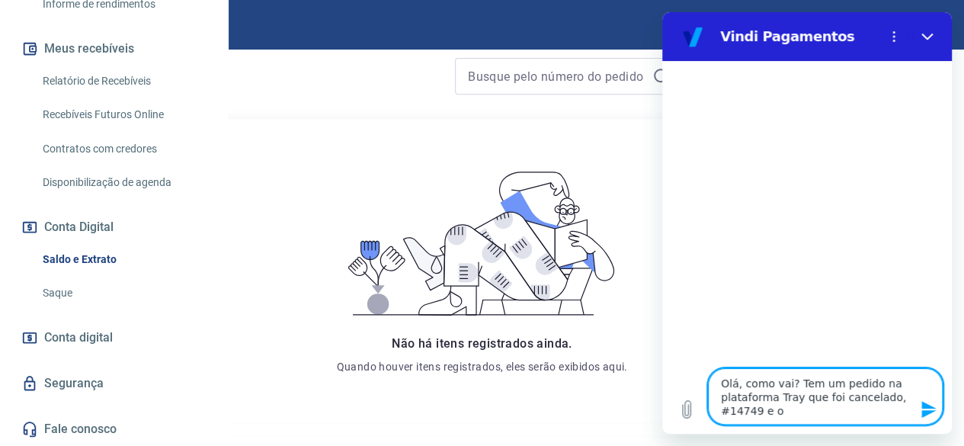
type textarea "Olá, como vai? Tem um pedido na plataforma Tray que foi cancelado, #14749 e o c"
type textarea "x"
type textarea "Olá, como vai? Tem um pedido na plataforma Tray que foi cancelado, #14749 e o cl"
type textarea "x"
type textarea "Olá, como vai? Tem um pedido na plataforma Tray que foi cancelado, #14749 e o c…"
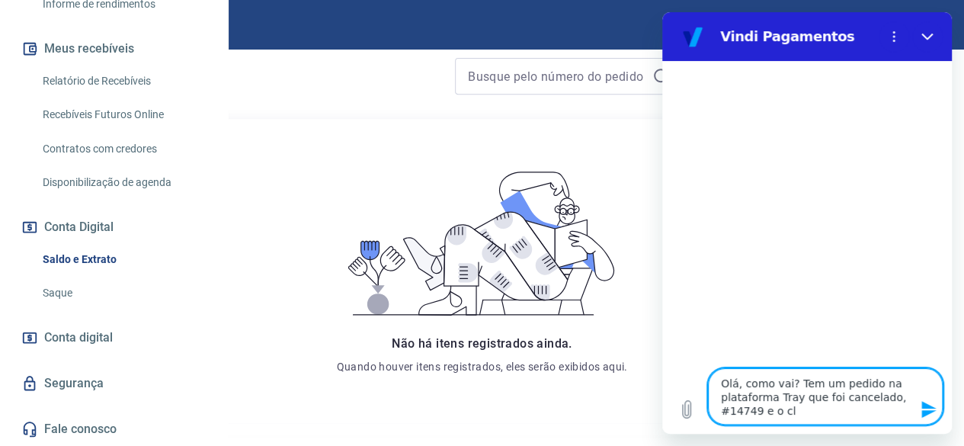
type textarea "x"
type textarea "Olá, como vai? Tem um pedido na plataforma Tray que foi cancelado, #14749 e o c…"
type textarea "x"
type textarea "Olá, como vai? Tem um pedido na plataforma Tray que foi cancelado, #14749 e o c…"
type textarea "x"
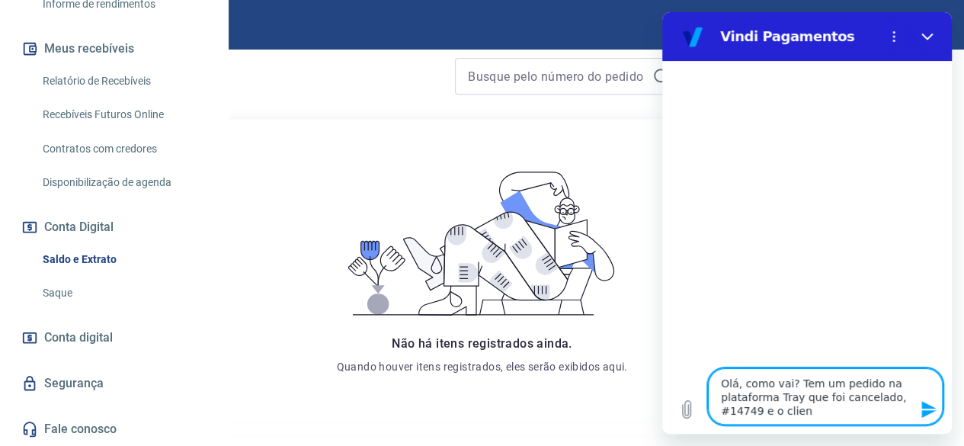
type textarea "Olá, como vai? Tem um pedido na plataforma Tray que foi cancelado, #14749 e o c…"
type textarea "x"
type textarea "Olá, como vai? Tem um pedido na plataforma Tray que foi cancelado, #14749 e o c…"
type textarea "x"
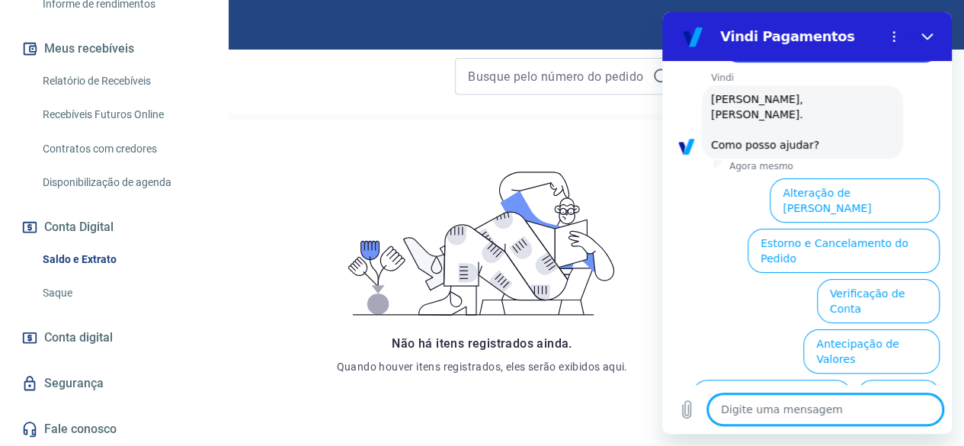
scroll to position [164, 0]
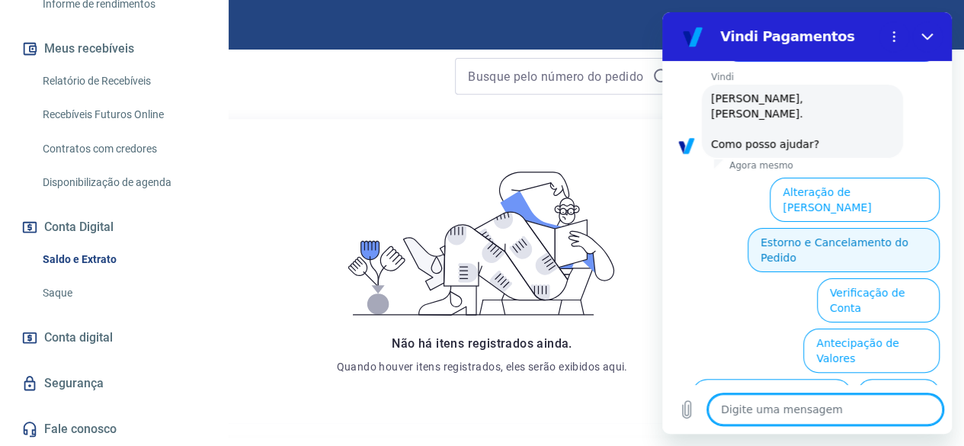
click at [898, 228] on button "Estorno e Cancelamento do Pedido" at bounding box center [843, 250] width 192 height 44
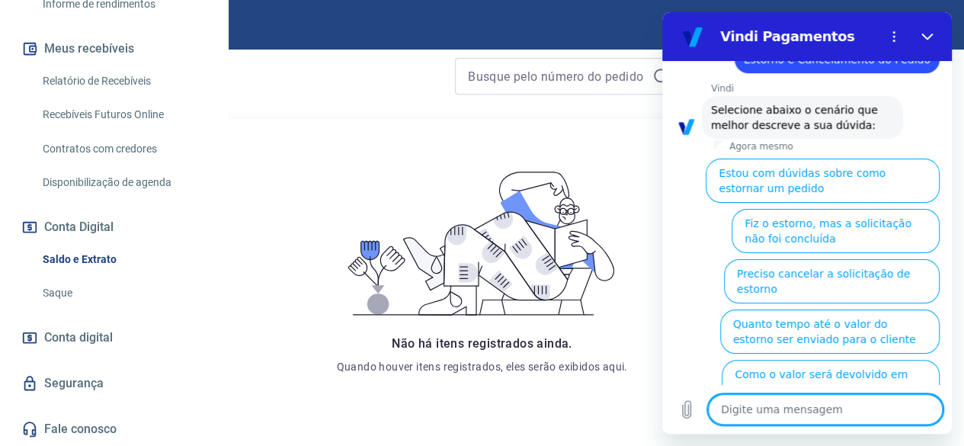
scroll to position [294, 0]
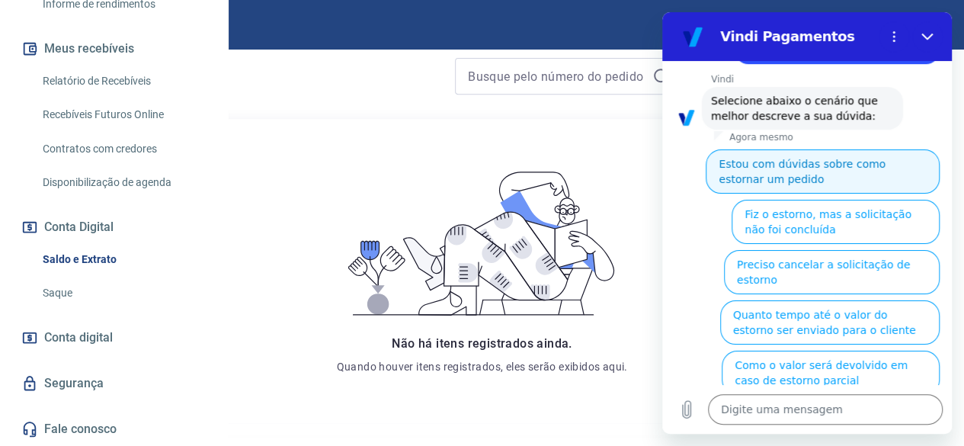
click at [819, 149] on button "Estou com dúvidas sobre como estornar um pedido" at bounding box center [822, 171] width 234 height 44
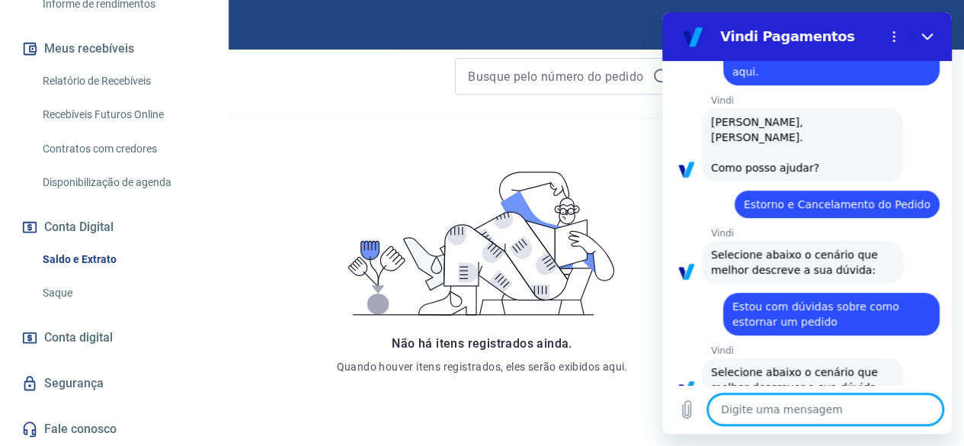
scroll to position [247, 0]
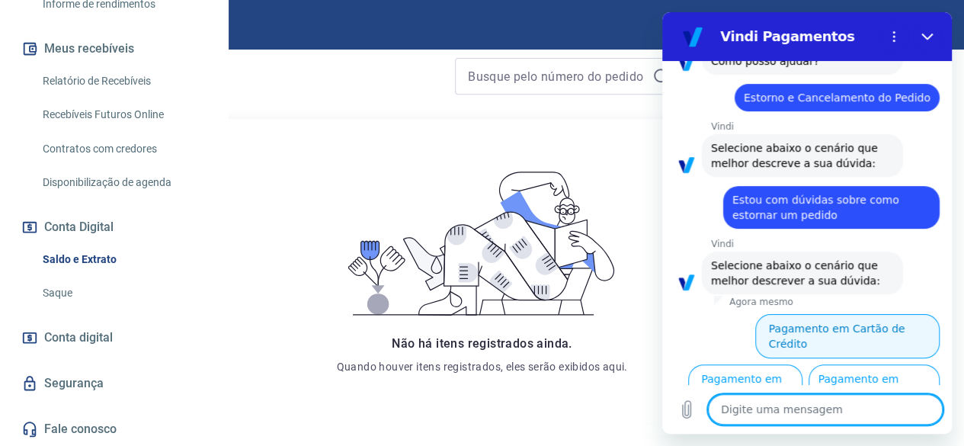
click at [900, 314] on button "Pagamento em Cartão de Crédito" at bounding box center [847, 336] width 184 height 44
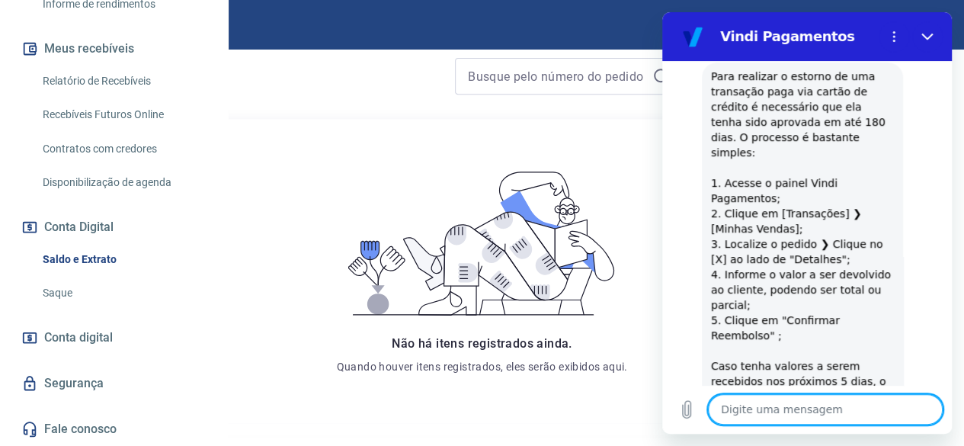
scroll to position [540, 0]
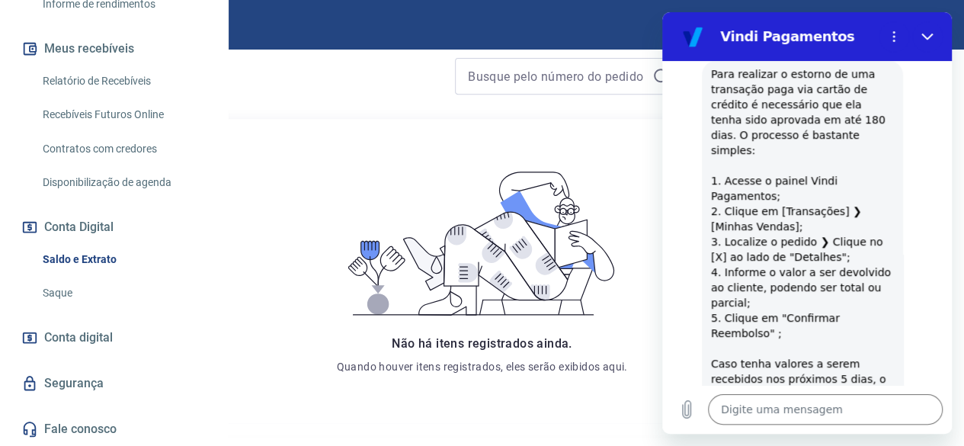
drag, startPoint x: 952, startPoint y: 256, endPoint x: 953, endPoint y: 278, distance: 22.1
click at [953, 278] on div "Se o saldo aumentar sem um lançamento correspondente no extrato, aguarde alguma…" at bounding box center [482, 103] width 964 height 699
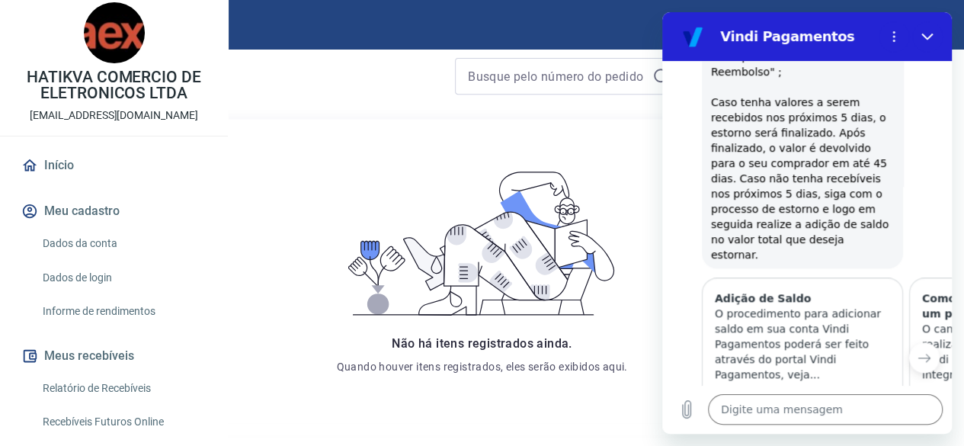
scroll to position [0, 0]
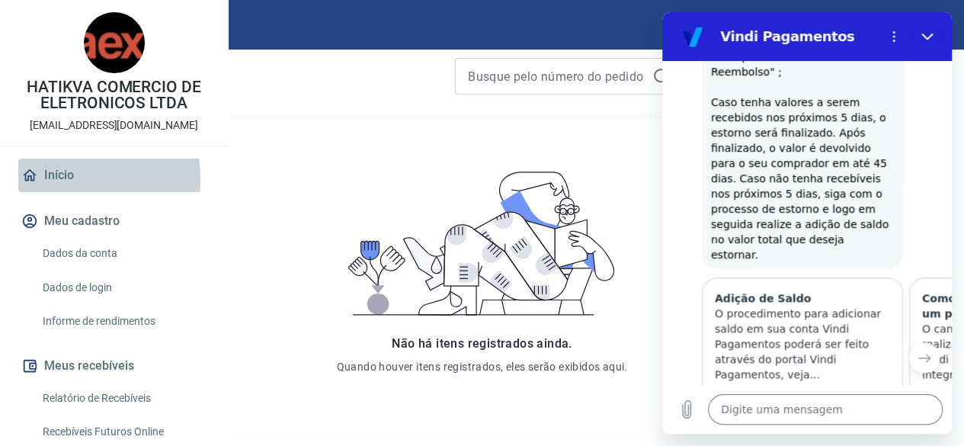
click at [49, 192] on link "Início" at bounding box center [113, 175] width 191 height 34
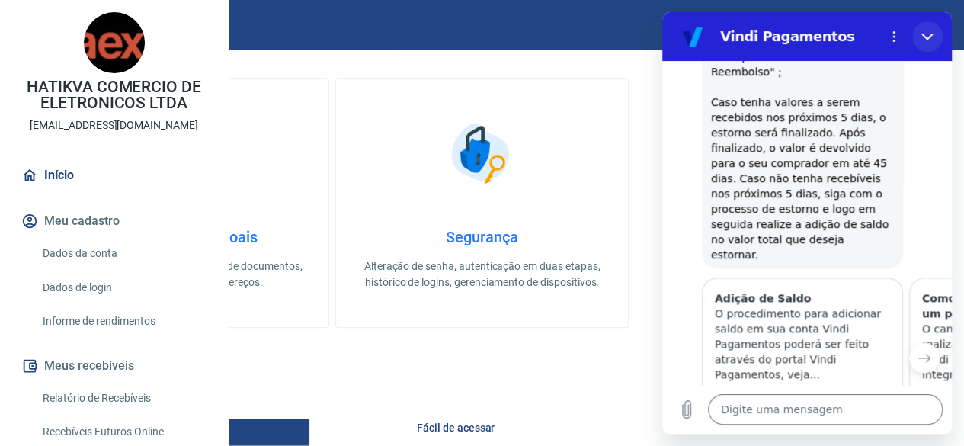
click at [929, 34] on icon "Fechar" at bounding box center [927, 36] width 12 height 12
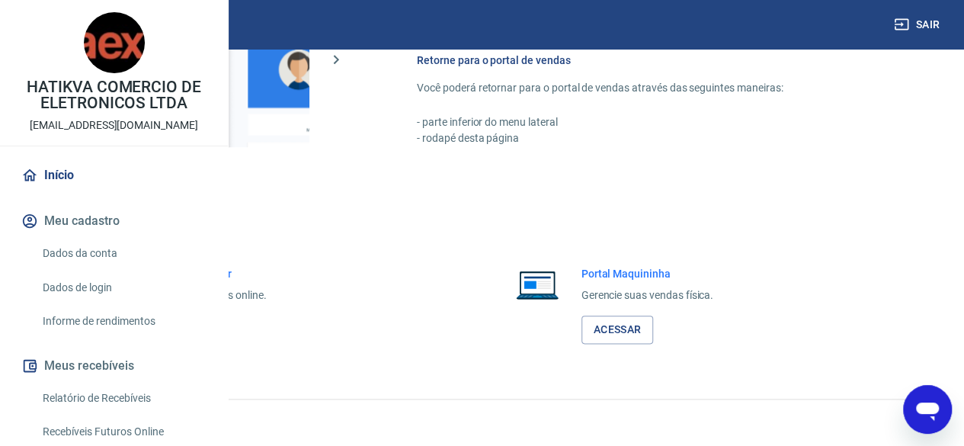
scroll to position [802, 0]
click at [203, 332] on link "Acessar" at bounding box center [167, 329] width 72 height 28
click at [203, 322] on link "Acessar" at bounding box center [167, 329] width 72 height 28
click at [203, 336] on link "Acessar" at bounding box center [167, 329] width 72 height 28
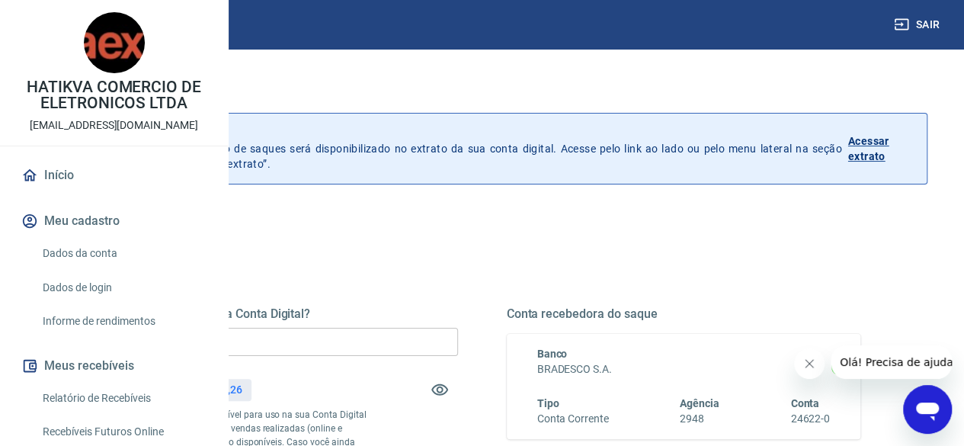
click at [81, 27] on img at bounding box center [67, 24] width 99 height 46
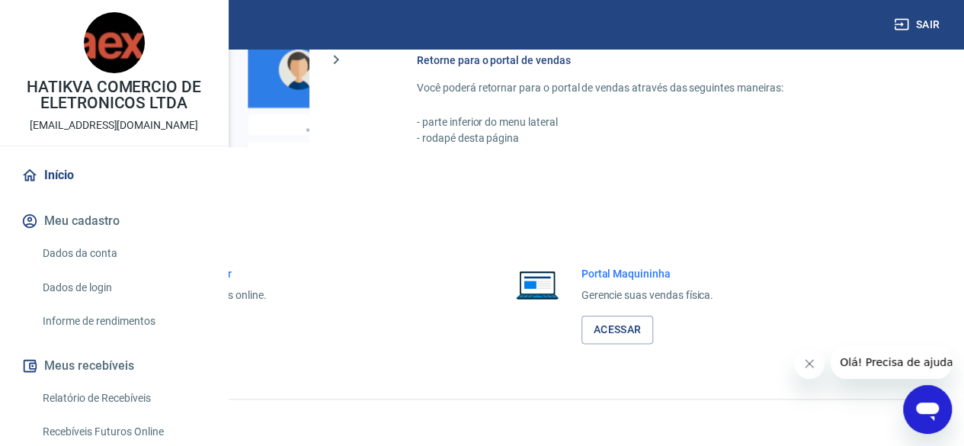
scroll to position [802, 0]
click at [203, 334] on link "Acessar" at bounding box center [167, 329] width 72 height 28
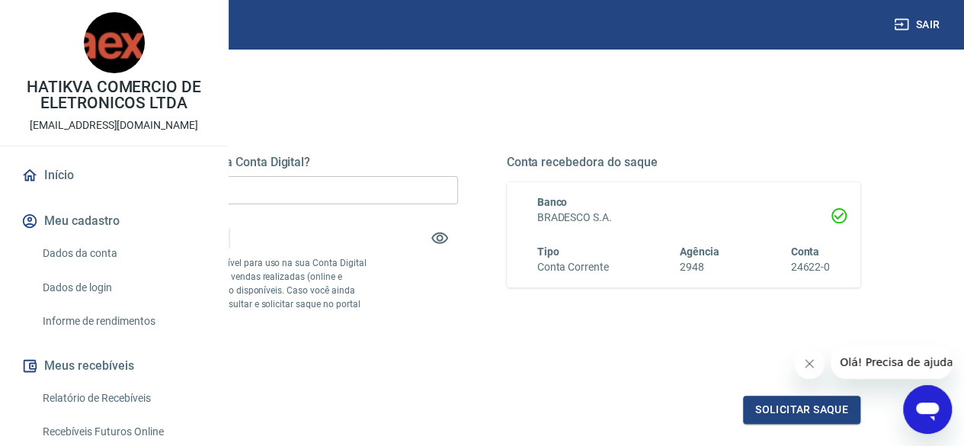
scroll to position [153, 0]
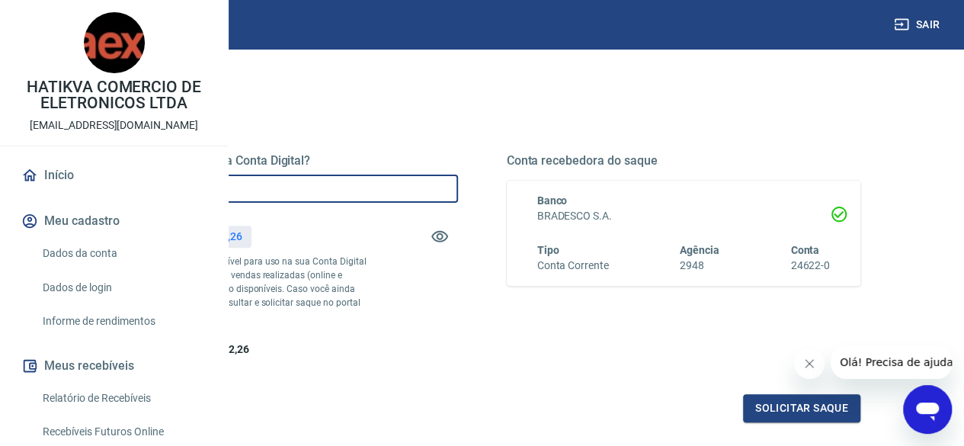
click at [446, 186] on input "R$ 0,00" at bounding box center [281, 188] width 354 height 28
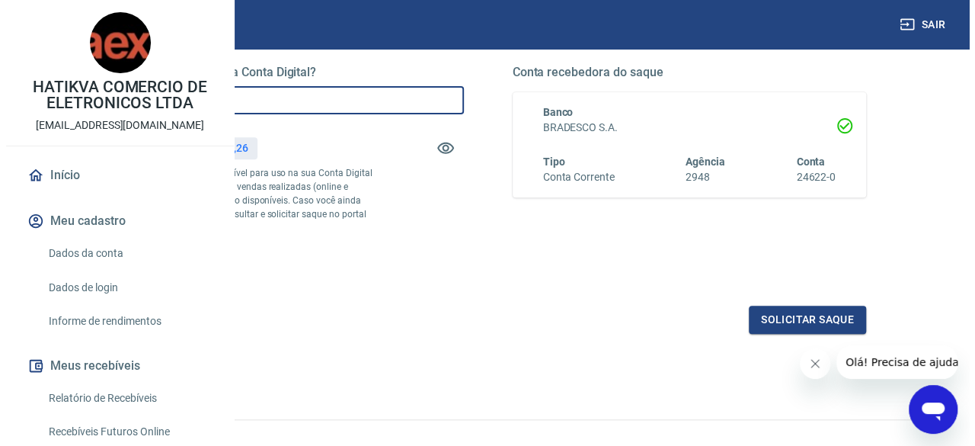
scroll to position [258, 0]
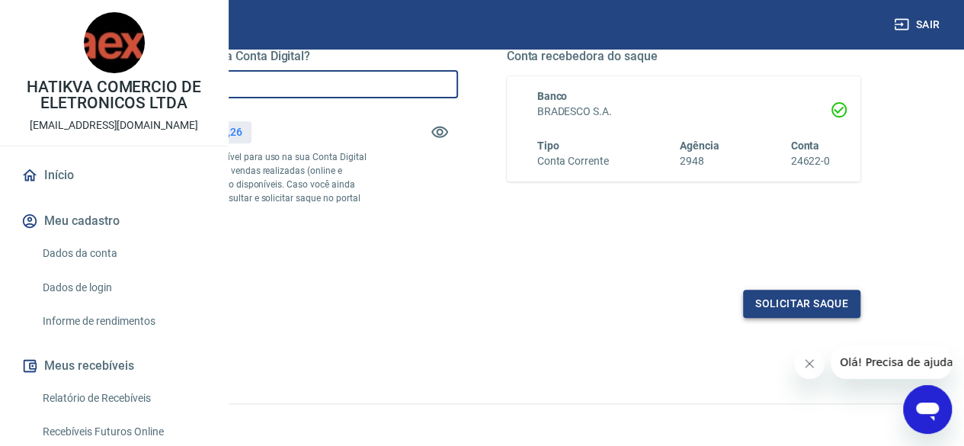
type input "R$ 5.572,26"
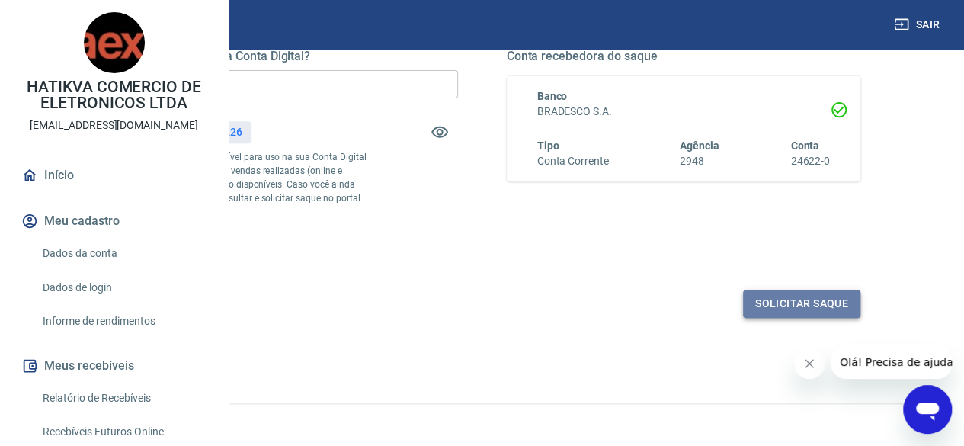
click at [782, 318] on button "Solicitar saque" at bounding box center [801, 303] width 117 height 28
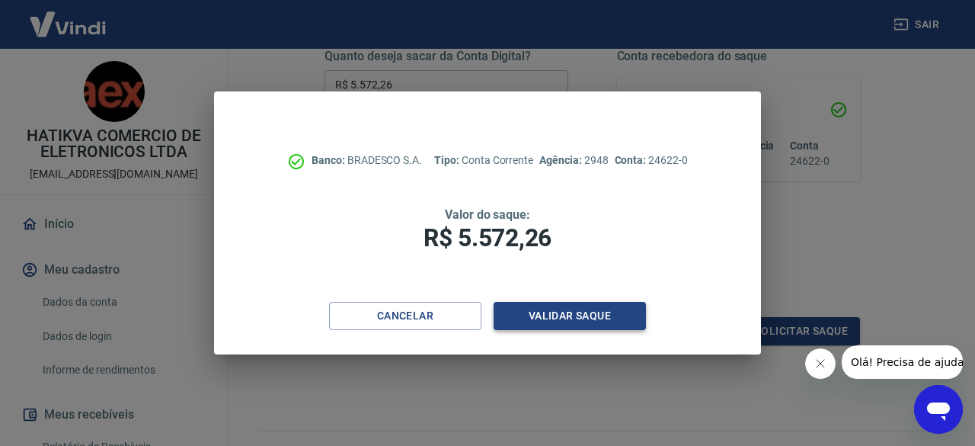
click at [607, 318] on button "Validar saque" at bounding box center [570, 316] width 152 height 28
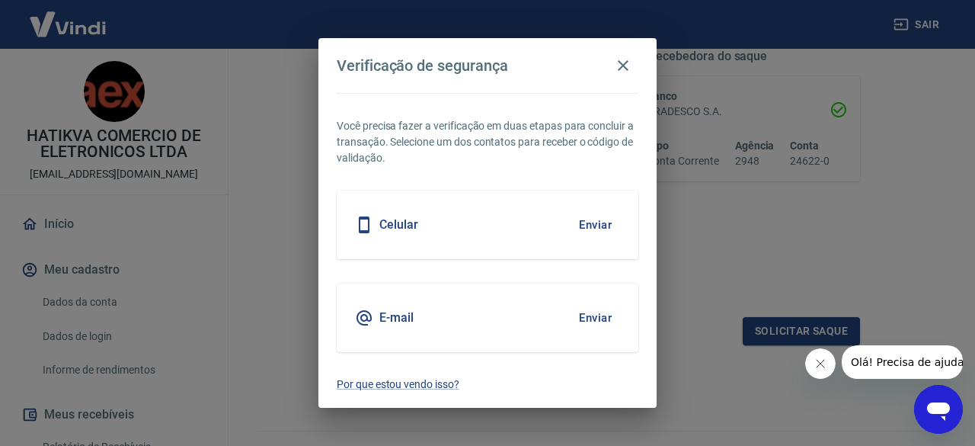
click at [587, 320] on button "Enviar" at bounding box center [596, 318] width 50 height 32
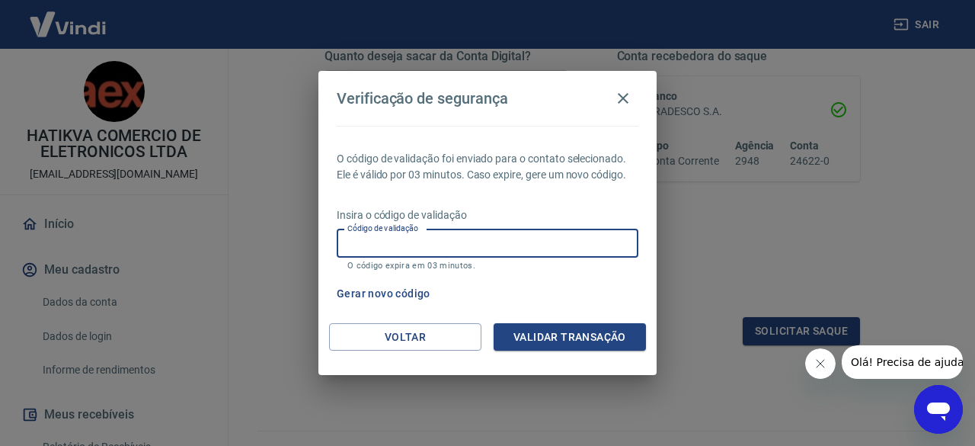
click at [512, 249] on input "Código de validação" at bounding box center [488, 243] width 302 height 28
type input "964434"
click at [539, 331] on button "Validar transação" at bounding box center [570, 337] width 152 height 28
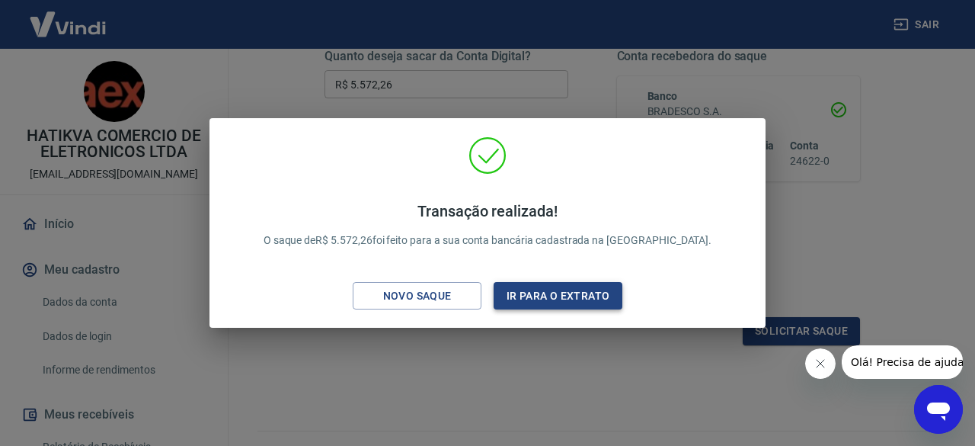
click at [593, 290] on button "Ir para o extrato" at bounding box center [558, 296] width 129 height 28
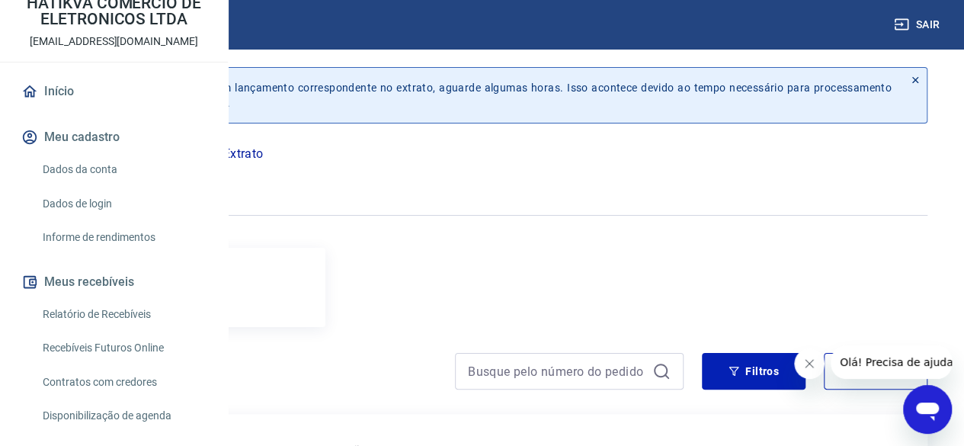
scroll to position [87, 0]
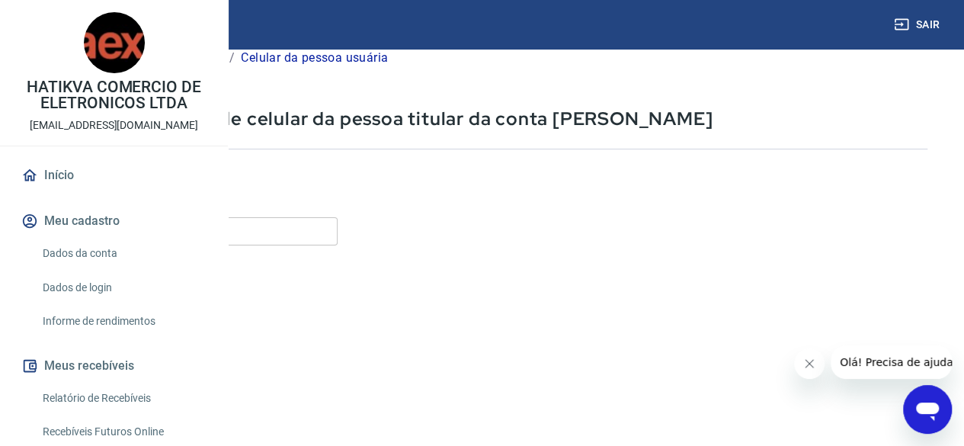
scroll to position [43, 0]
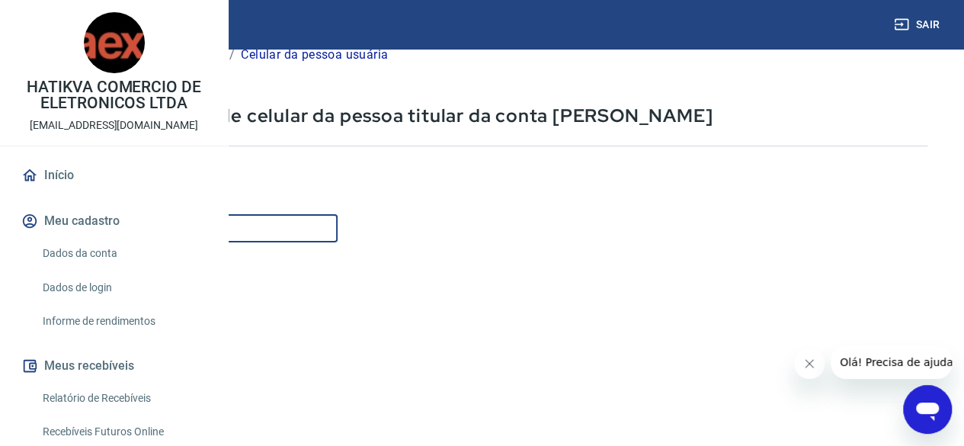
click at [337, 228] on input "Celular" at bounding box center [190, 228] width 295 height 28
type input "(11) 98398-0434"
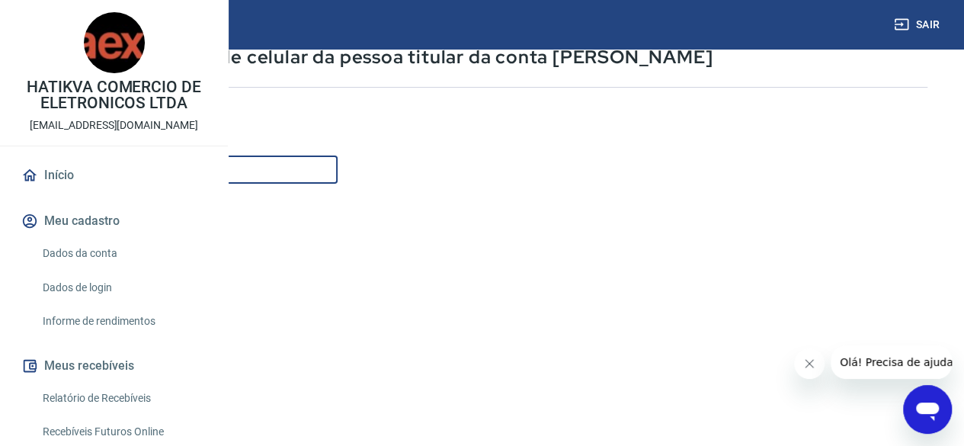
scroll to position [274, 0]
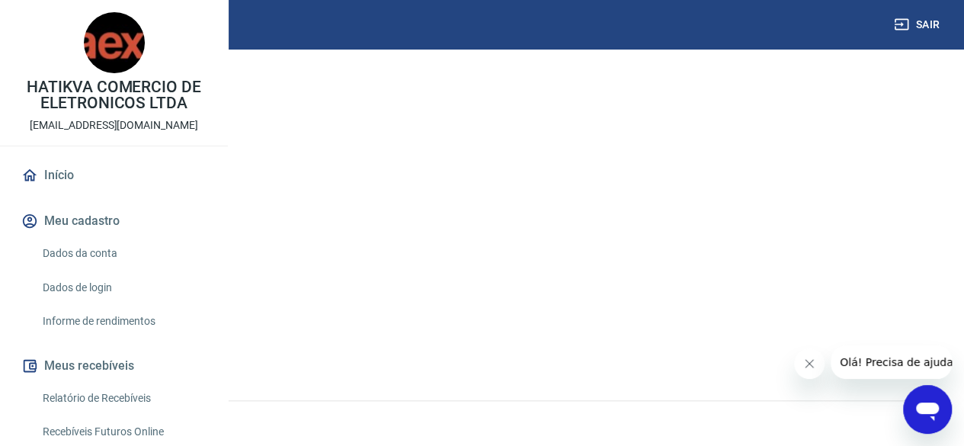
click at [127, 334] on button "Continuar" at bounding box center [85, 346] width 85 height 31
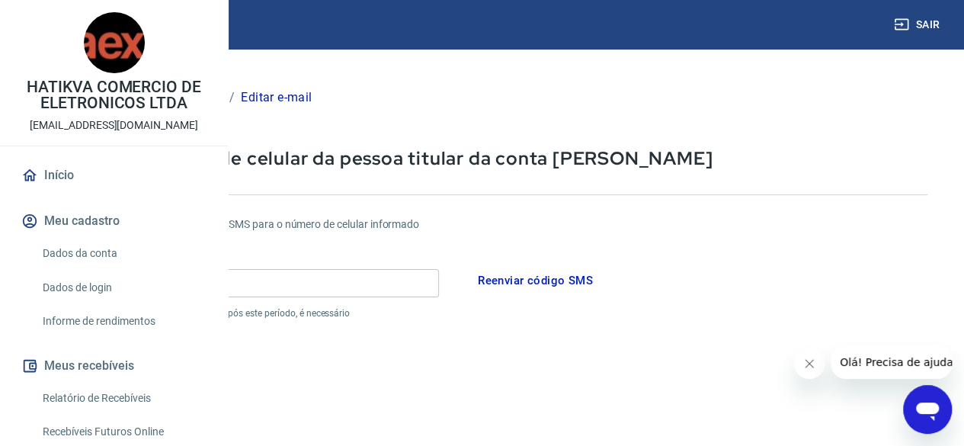
click at [439, 287] on input "Código" at bounding box center [241, 283] width 396 height 28
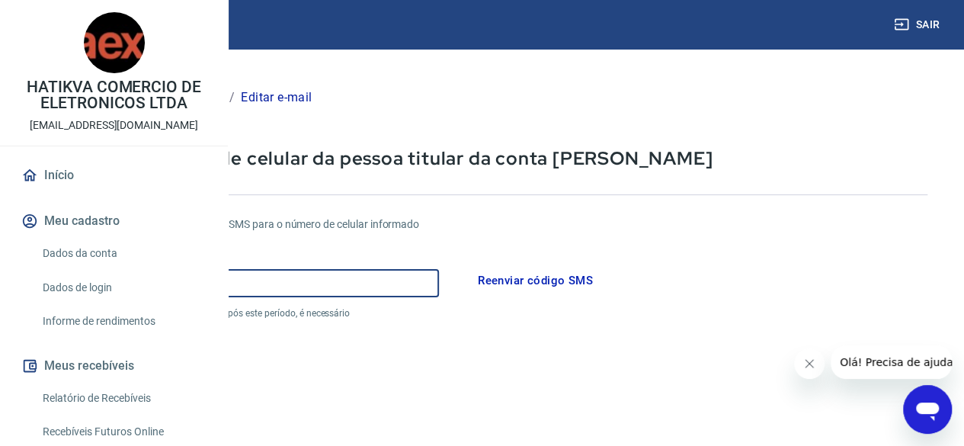
type input "595681"
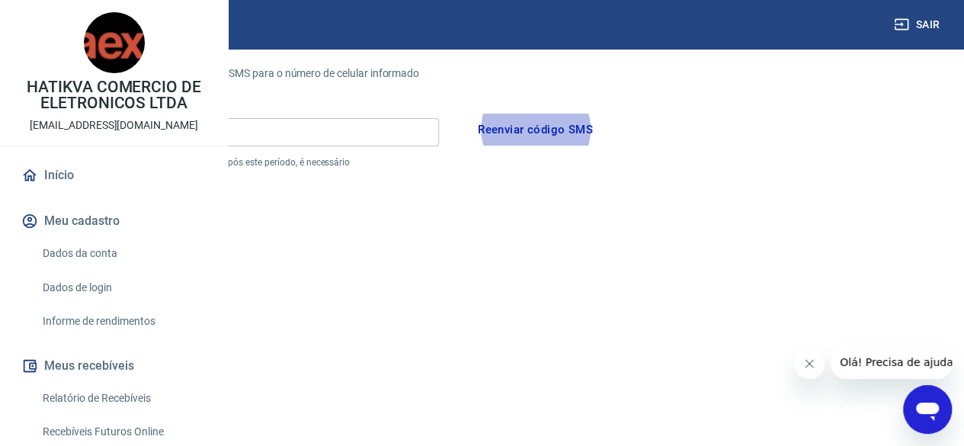
scroll to position [332, 0]
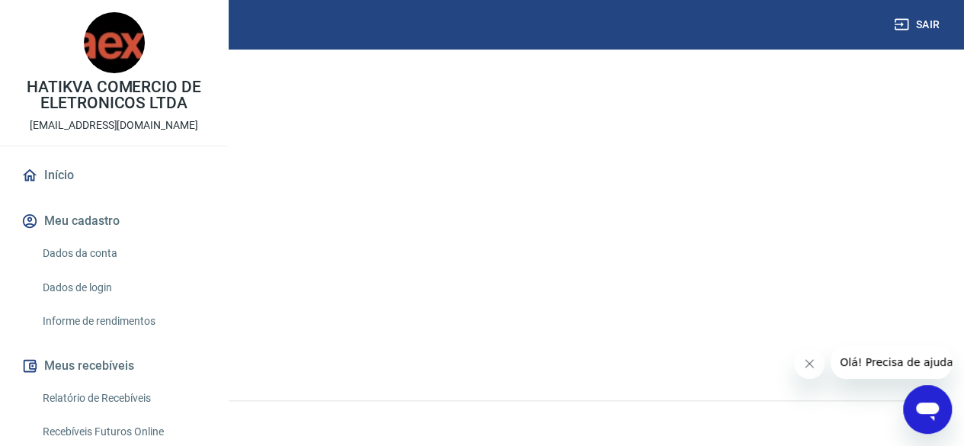
click at [127, 343] on button "Continuar" at bounding box center [85, 346] width 85 height 31
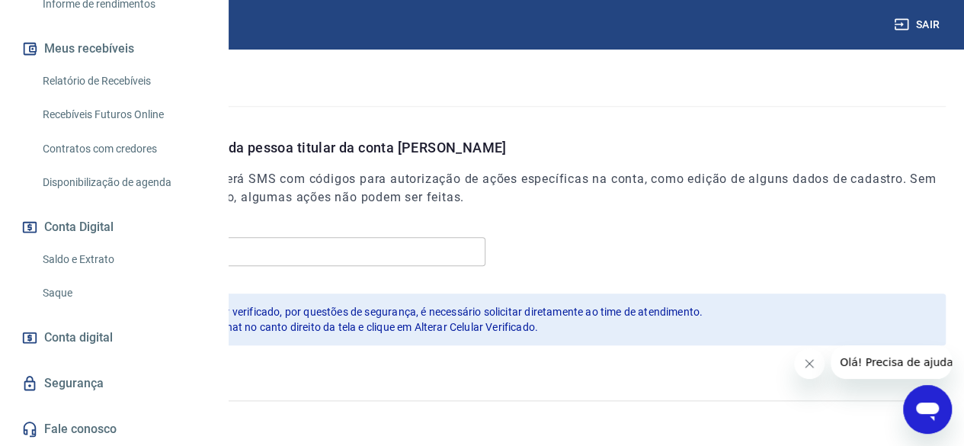
scroll to position [364, 0]
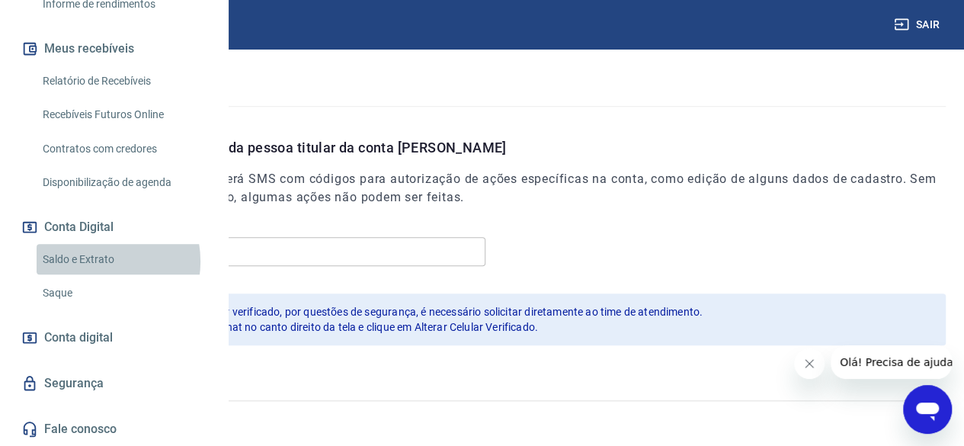
click at [95, 261] on link "Saldo e Extrato" at bounding box center [123, 259] width 173 height 31
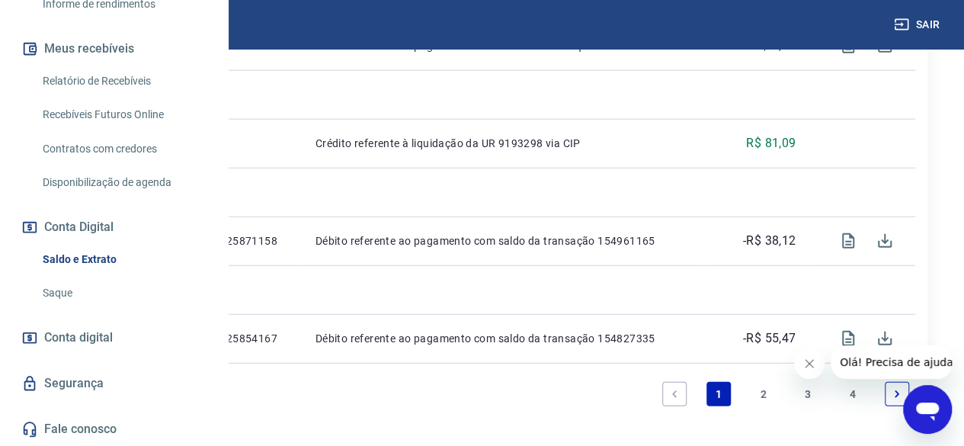
scroll to position [2026, 0]
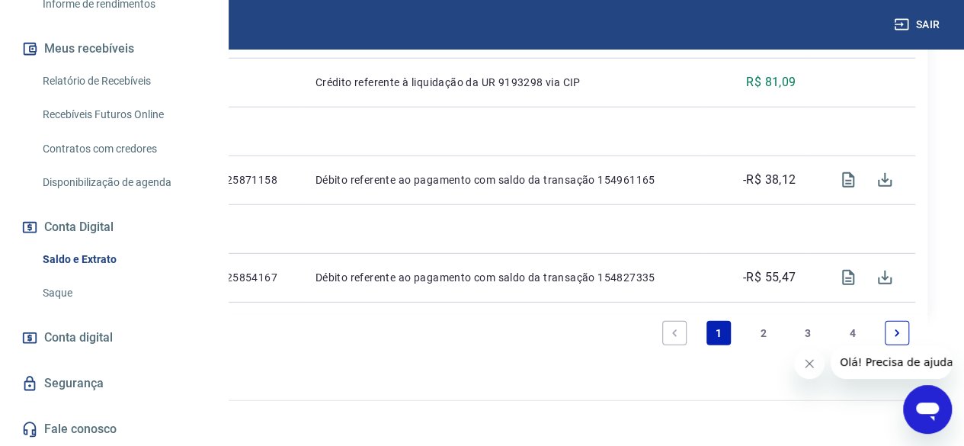
drag, startPoint x: 229, startPoint y: 315, endPoint x: 229, endPoint y: 347, distance: 32.0
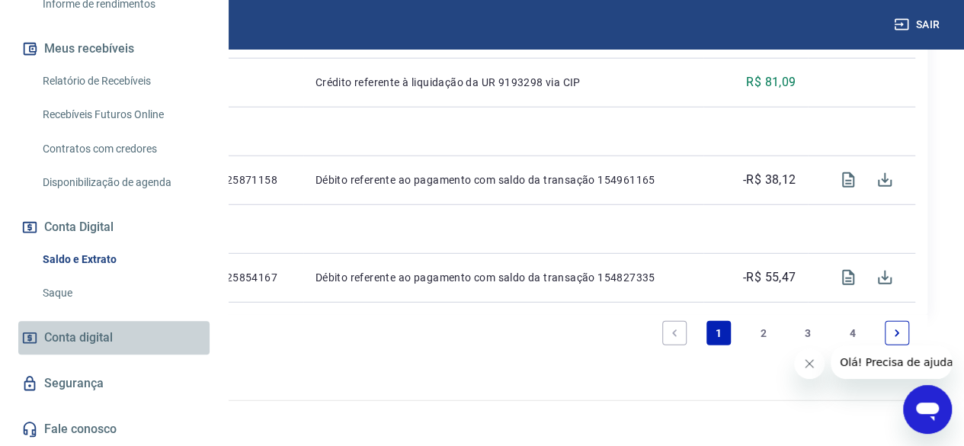
click at [123, 324] on link "Conta digital" at bounding box center [113, 338] width 191 height 34
